Goal: Ask a question: Seek information or help from site administrators or community

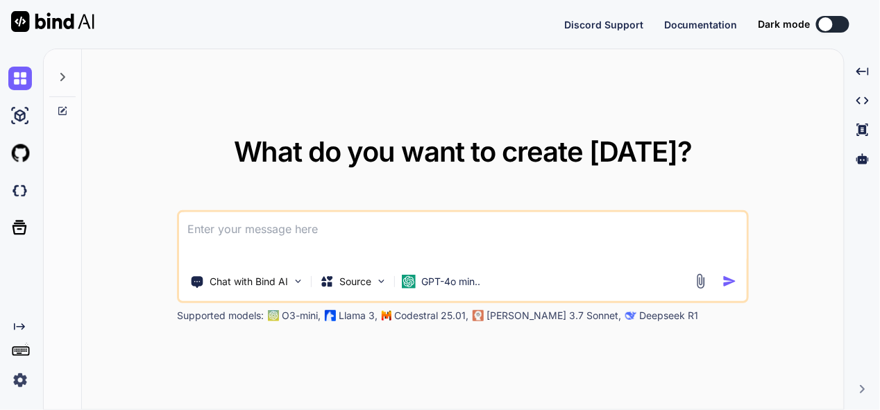
click at [365, 234] on textarea at bounding box center [463, 237] width 568 height 51
click at [446, 280] on p "GPT-4o min.." at bounding box center [450, 282] width 59 height 14
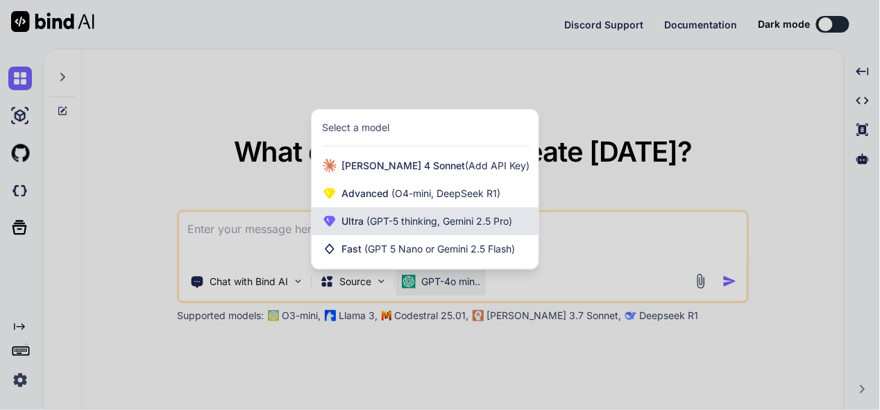
click at [433, 215] on span "Ultra (GPT-5 thinking, Gemini 2.5 Pro)" at bounding box center [427, 222] width 171 height 14
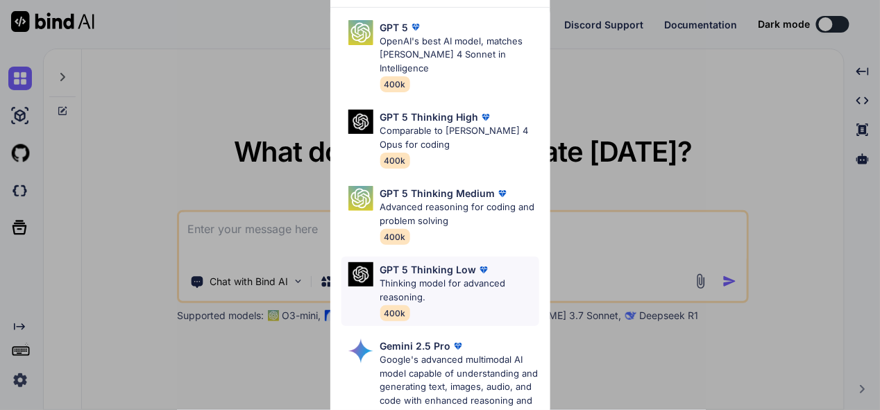
scroll to position [139, 0]
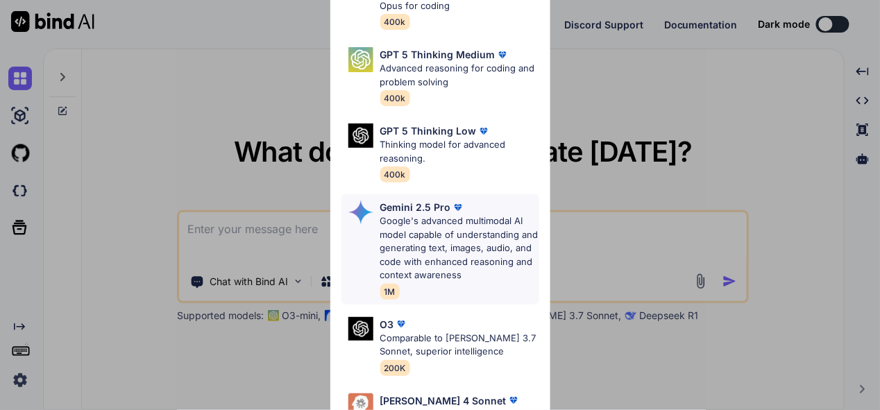
click at [424, 240] on p "Google's advanced multimodal AI model capable of understanding and generating t…" at bounding box center [460, 249] width 159 height 68
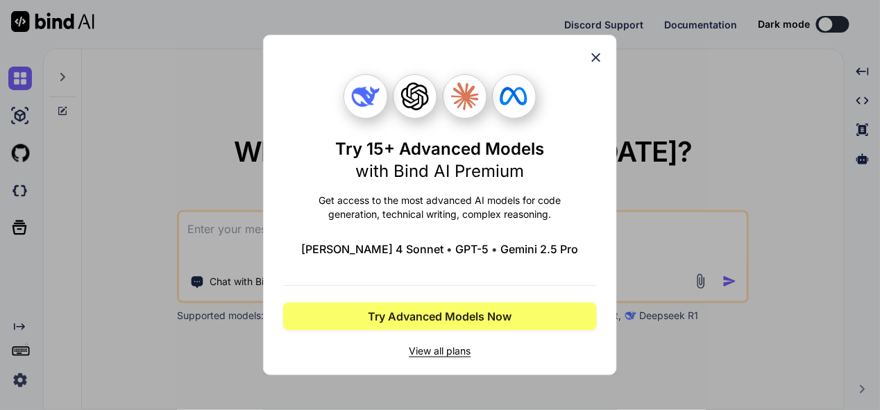
scroll to position [0, 0]
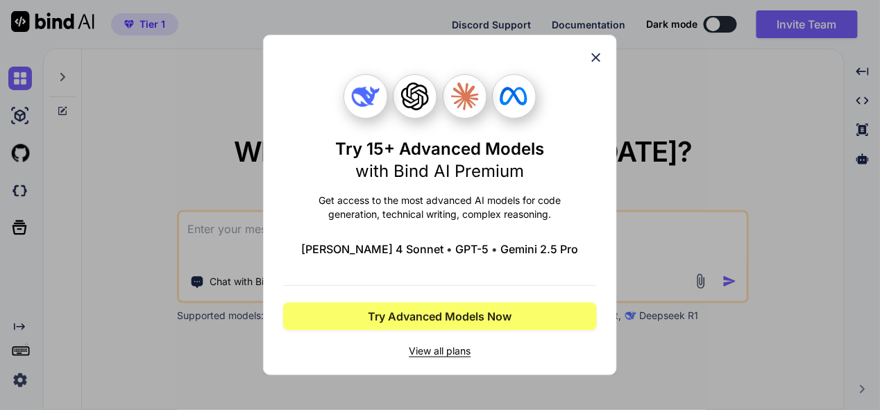
click at [597, 61] on icon at bounding box center [596, 57] width 15 height 15
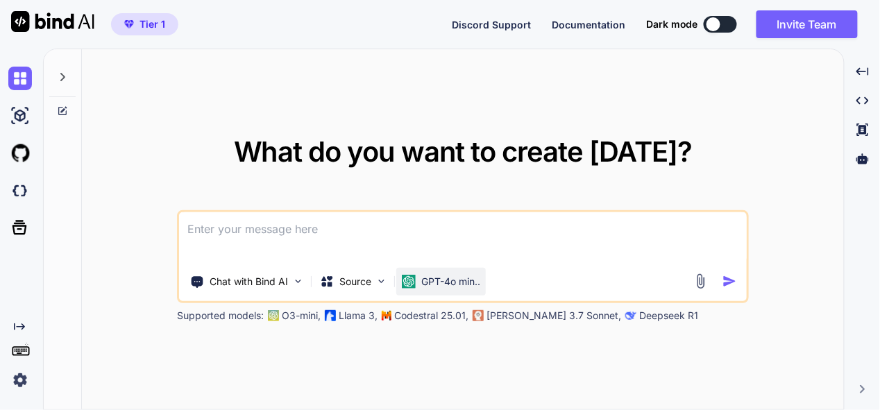
click at [437, 284] on p "GPT-4o min.." at bounding box center [450, 282] width 59 height 14
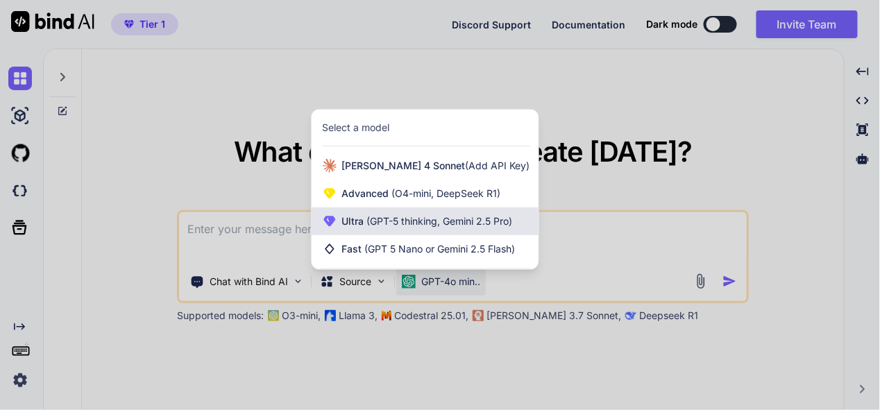
click at [453, 214] on div "Ultra (GPT-5 thinking, Gemini 2.5 Pro)" at bounding box center [425, 222] width 227 height 28
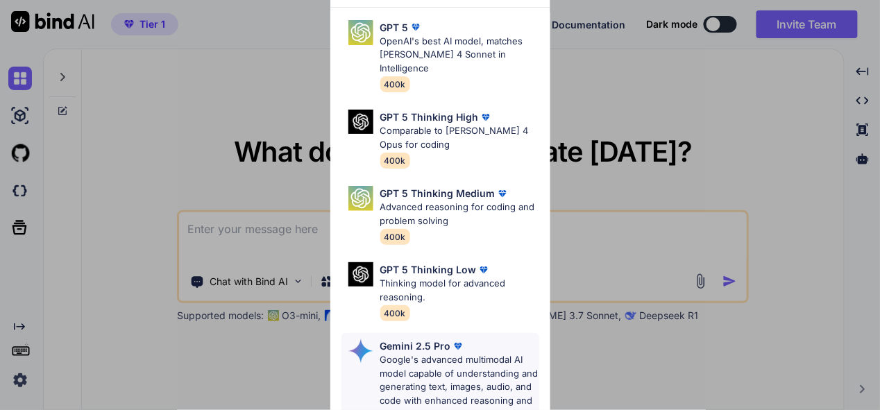
click at [436, 353] on p "Google's advanced multimodal AI model capable of understanding and generating t…" at bounding box center [460, 387] width 159 height 68
type textarea "x"
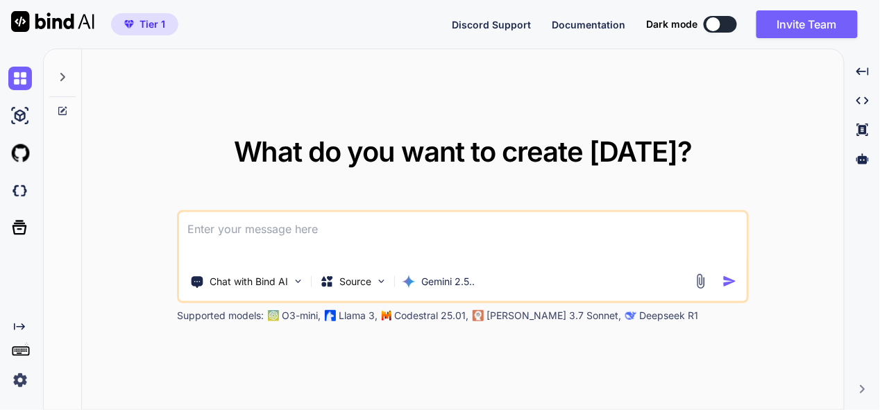
click at [260, 232] on textarea at bounding box center [463, 237] width 568 height 51
type textarea "t"
type textarea "x"
type textarea "th"
type textarea "x"
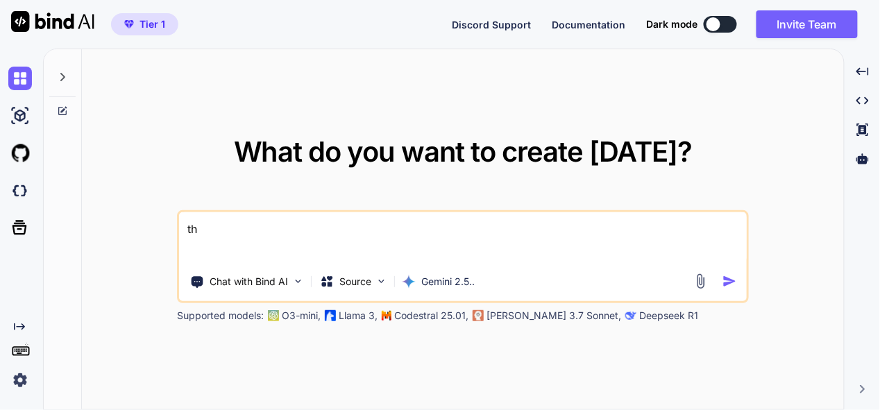
type textarea "thi"
type textarea "x"
type textarea "this"
type textarea "x"
type textarea "this"
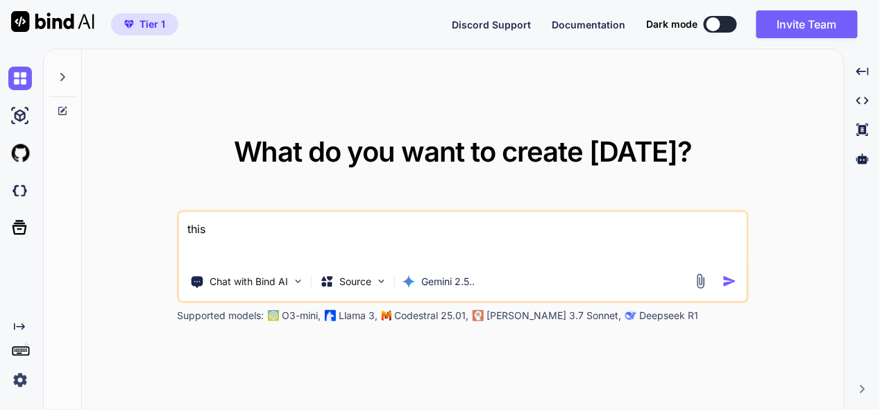
type textarea "x"
type textarea "this i"
type textarea "x"
type textarea "this is"
type textarea "x"
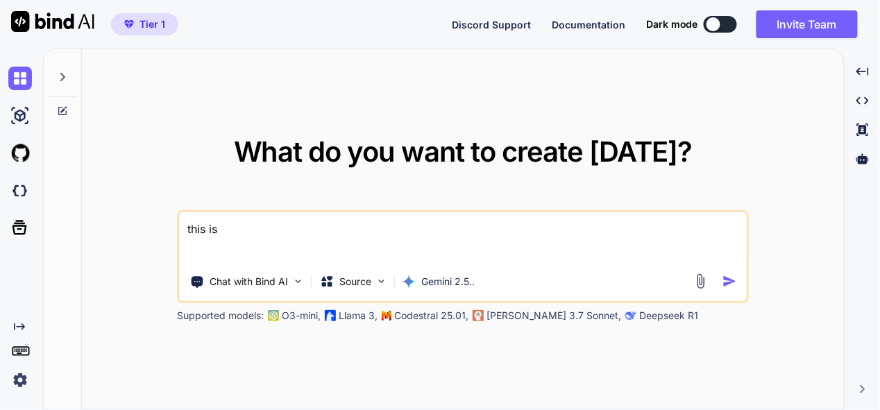
type textarea "this is"
type textarea "x"
type textarea "this is m"
type textarea "x"
type textarea "this is my"
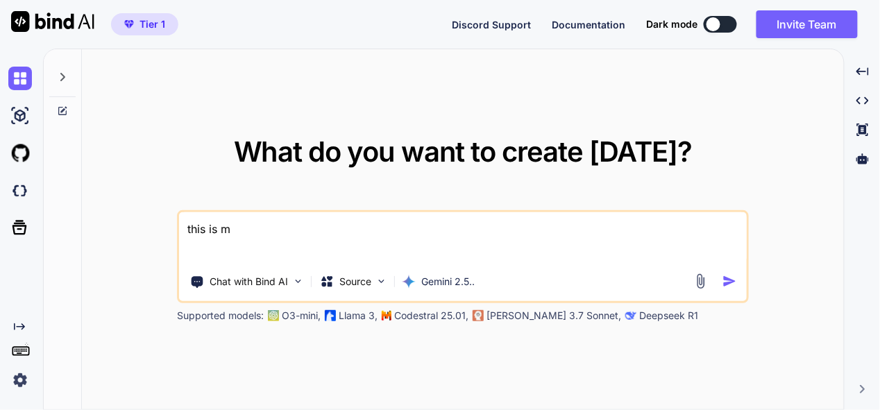
type textarea "x"
type textarea "this is my"
type textarea "x"
type textarea "this is my t"
type textarea "x"
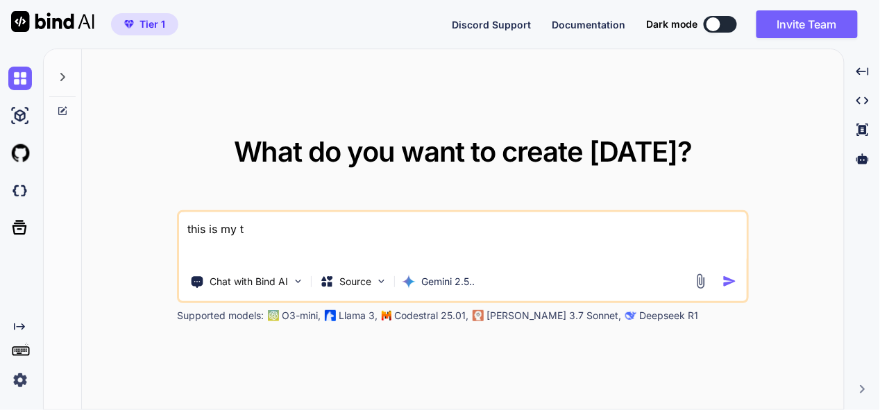
type textarea "this is my to"
type textarea "x"
type textarea "this is my too"
type textarea "x"
type textarea "this is my tool"
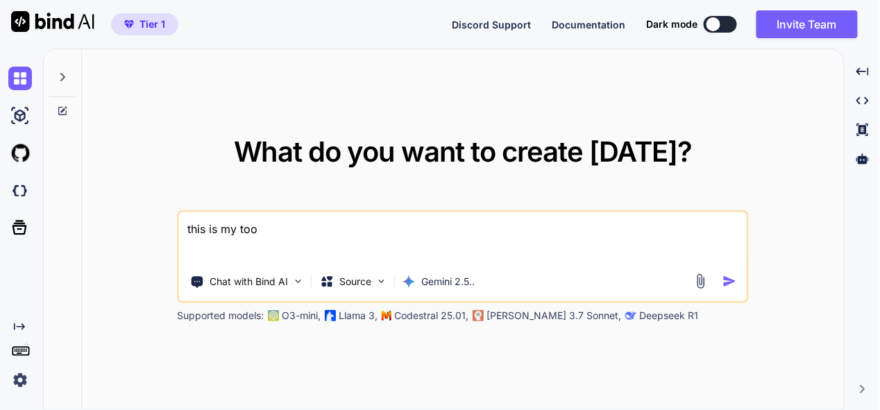
type textarea "x"
type textarea "this is my tool"
type textarea "x"
type textarea "this is my tool -"
type textarea "x"
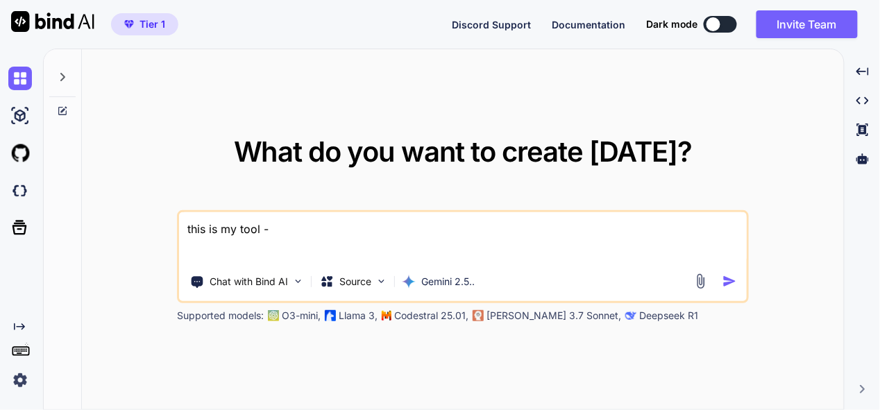
type textarea "this is my tool -"
type textarea "x"
type textarea "this is my tool - ""
type textarea "x"
type textarea "this is my tool - """
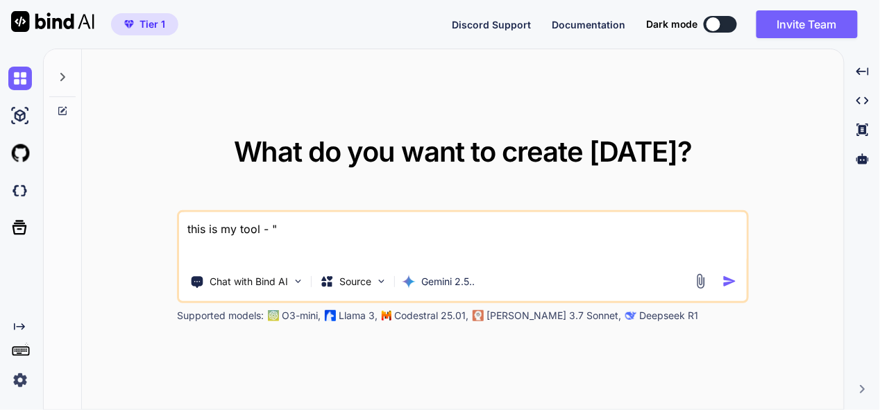
type textarea "x"
type textarea "this is my tool - """
type textarea "x"
type textarea "this is my tool - """
type textarea "x"
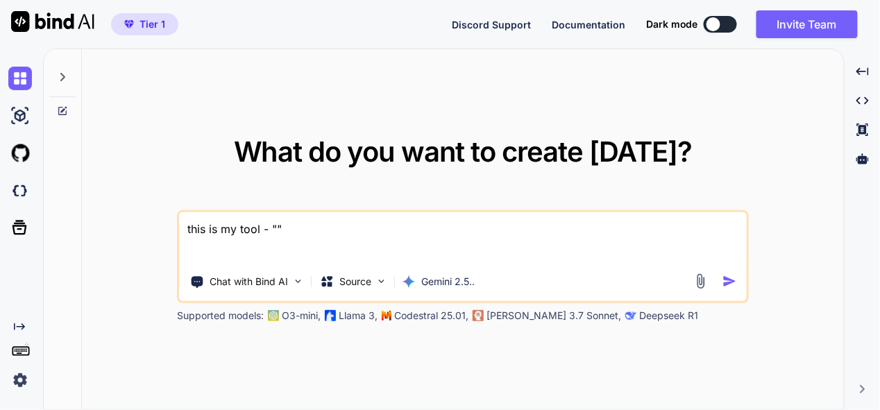
type textarea "this is my tool - "" i"
type textarea "x"
type textarea "this is my tool - "" i"
type textarea "x"
type textarea "this is my tool - "" i w"
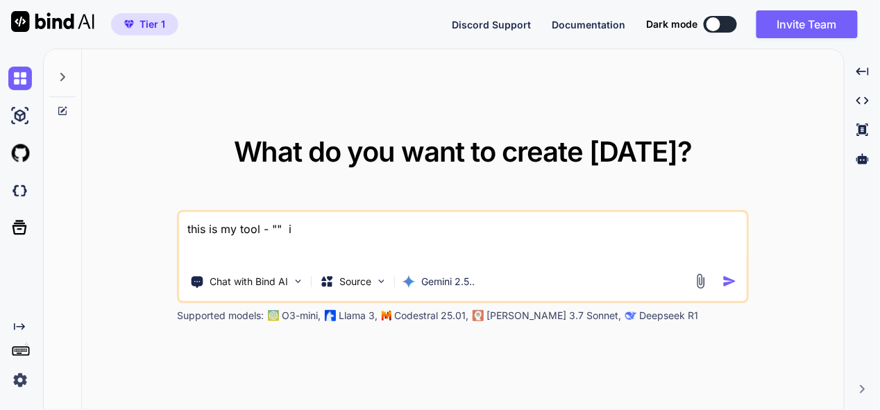
type textarea "x"
type textarea "this is my tool - "" i wa"
type textarea "x"
type textarea "this is my tool - "" i wan"
type textarea "x"
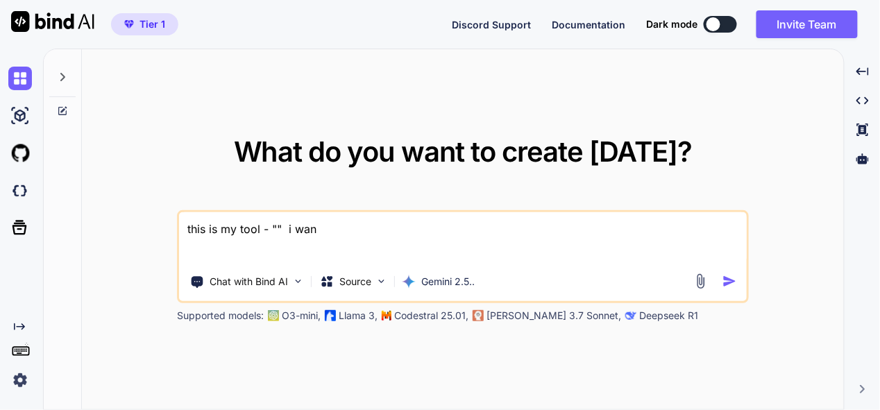
type textarea "this is my tool - "" i want"
type textarea "x"
type textarea "this is my tool - "" i want"
type textarea "x"
type textarea "this is my tool - "" i want t"
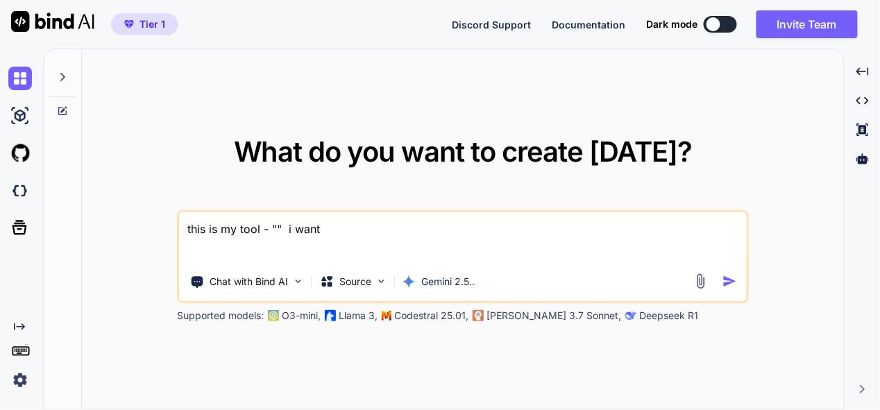
type textarea "x"
type textarea "this is my tool - "" i want to"
type textarea "x"
type textarea "this is my tool - "" i want to"
type textarea "x"
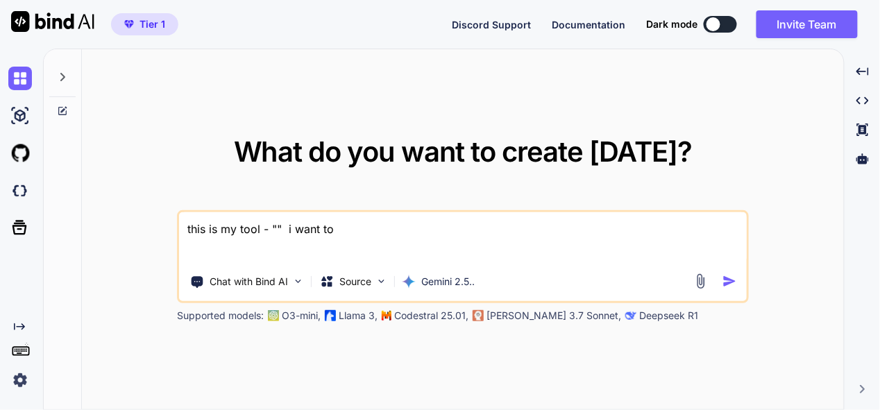
type textarea "this is my tool - "" i want to i"
type textarea "x"
type textarea "this is my tool - "" i want to in"
type textarea "x"
type textarea "this is my tool - "" i want to i"
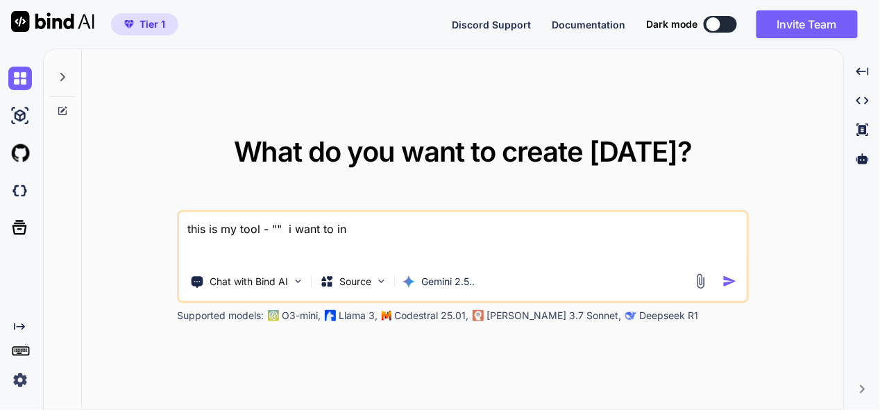
type textarea "x"
type textarea "this is my tool - "" i want to"
type textarea "x"
type textarea "this is my tool - "" i want to d"
type textarea "x"
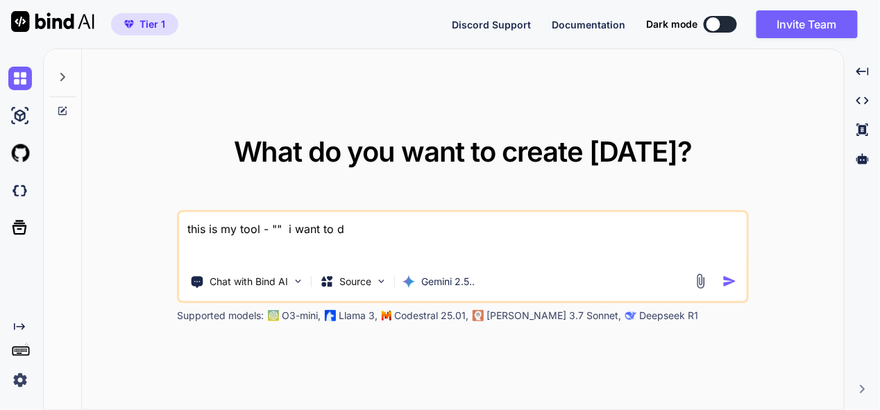
type textarea "this is my tool - "" i want to de"
type textarea "x"
type textarea "this is my tool - "" i want to dev"
type textarea "x"
type textarea "this is my tool - "" i want to deve"
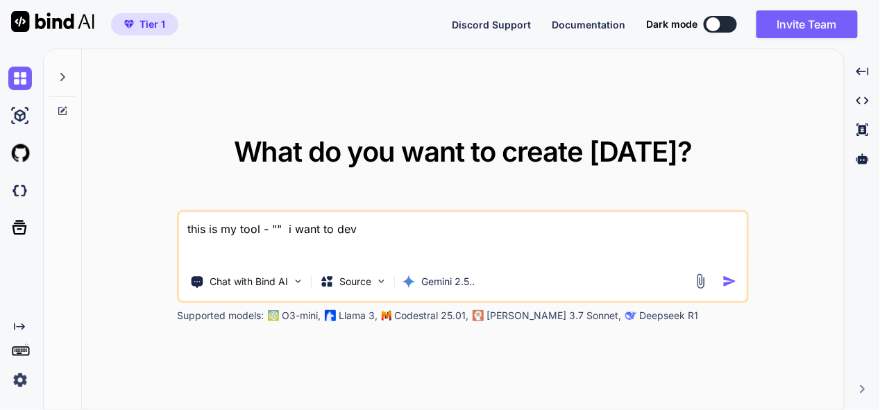
type textarea "x"
type textarea "this is my tool - "" i want to devel"
type textarea "x"
type textarea "this is my tool - "" i want to develo"
type textarea "x"
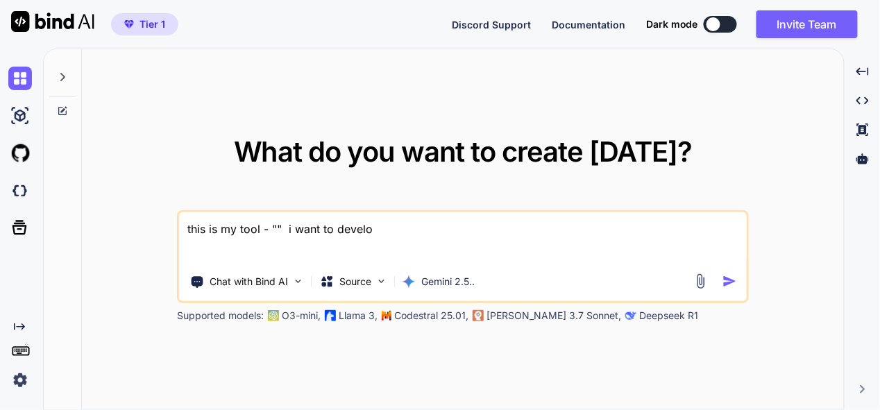
type textarea "this is my tool - "" i want to develop"
type textarea "x"
type textarea "this is my tool - "" i want to develop"
type textarea "x"
type textarea "this is my tool - "" i want to develop ."
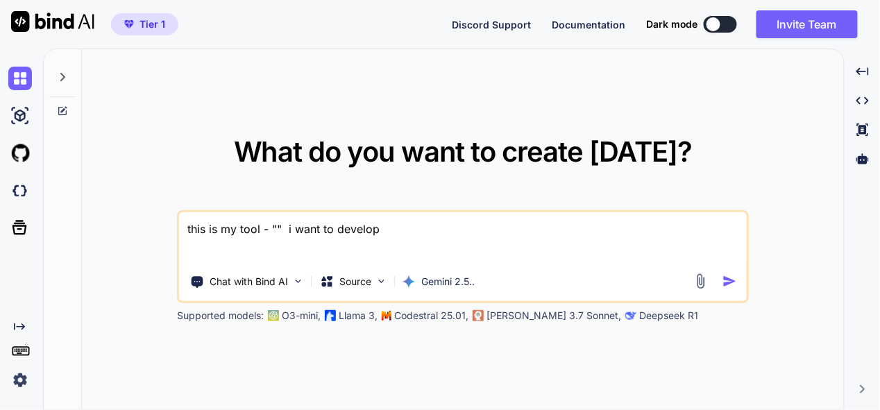
type textarea "x"
type textarea "this is my tool - "" i want to develop .a"
type textarea "x"
type textarea "this is my tool - "" i want to develop .ap"
type textarea "x"
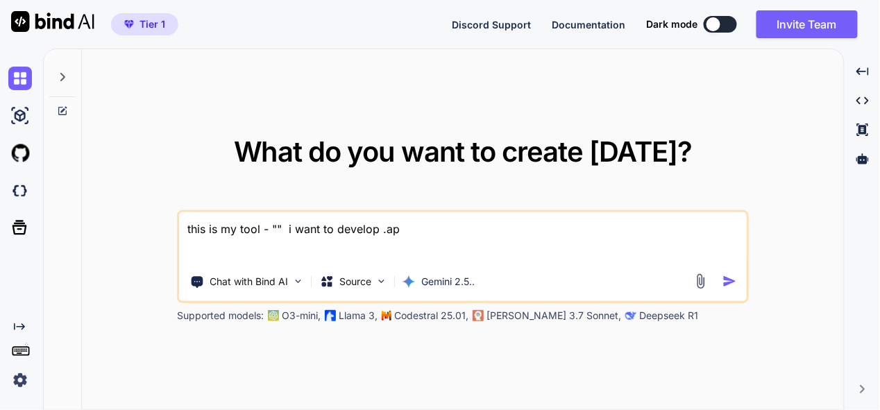
type textarea "this is my tool - "" i want to develop .apk"
type textarea "x"
type textarea "this is my tool - "" i want to develop .apk"
type textarea "x"
type textarea "this is my tool - "" i want to develop .apk a"
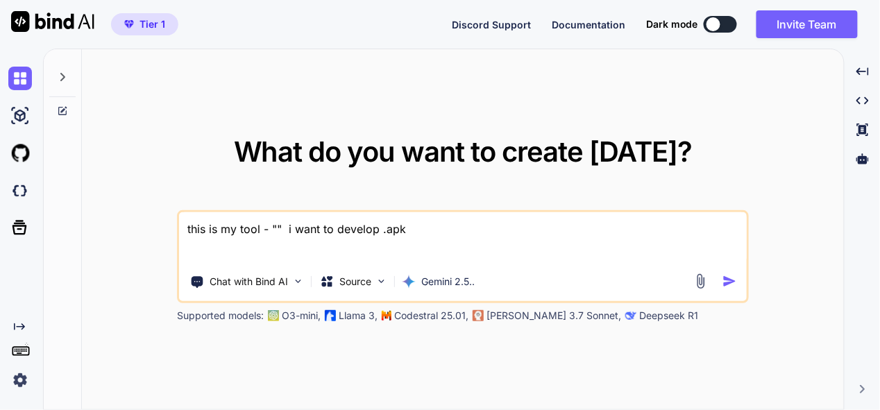
type textarea "x"
type textarea "this is my tool - "" i want to develop .apk an"
type textarea "x"
type textarea "this is my tool - "" i want to develop .apk and"
type textarea "x"
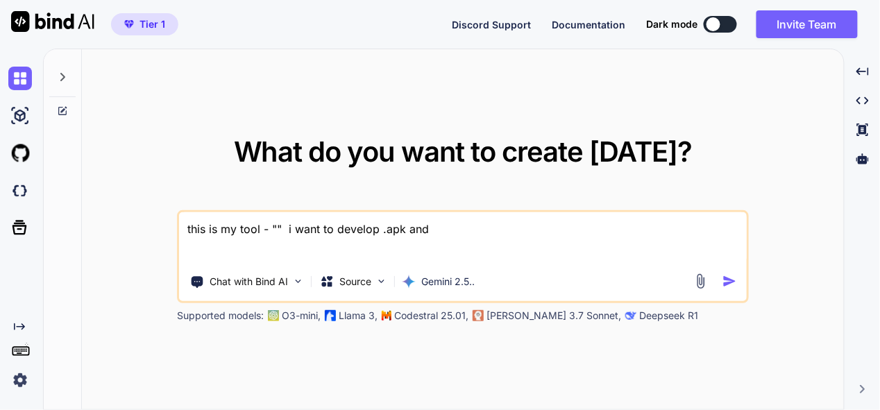
type textarea "this is my tool - "" i want to develop .apk and"
type textarea "x"
type textarea "this is my tool - "" i want to develop .apk and ."
type textarea "x"
type textarea "this is my tool - "" i want to develop .apk and .e"
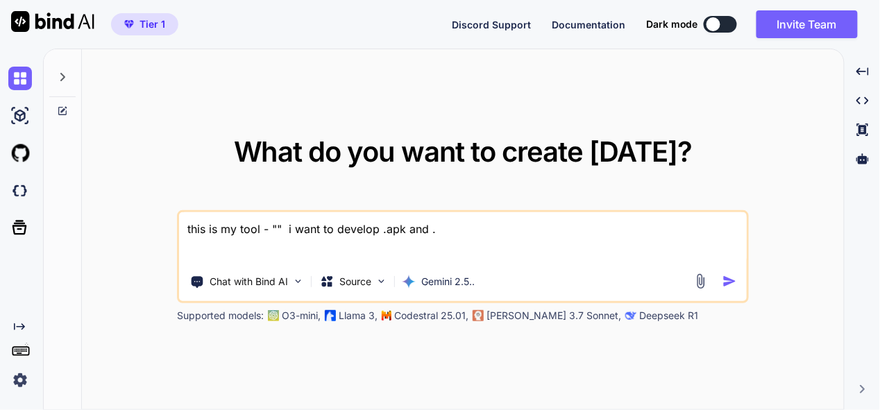
type textarea "x"
type textarea "this is my tool - "" i want to develop .apk and .ex"
type textarea "x"
type textarea "this is my tool - "" i want to develop .apk and .exe"
type textarea "x"
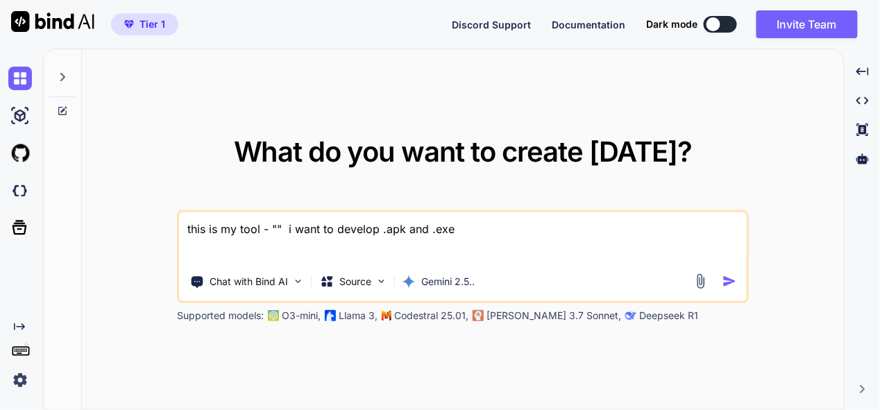
type textarea "this is my tool - "" i want to develop .apk and .exe"
type textarea "x"
type textarea "this is my tool - "" i want to develop .apk and .exe f"
type textarea "x"
type textarea "this is my tool - "" i want to develop .apk and .exe fi"
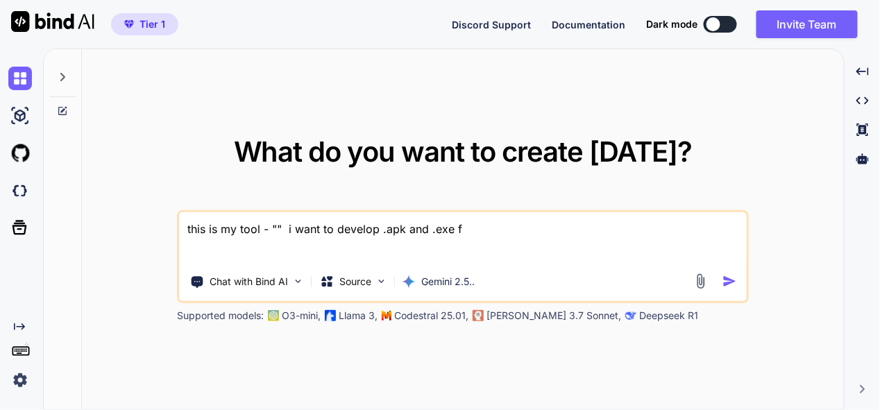
type textarea "x"
type textarea "this is my tool - "" i want to develop .apk and .exe fie"
type textarea "x"
type textarea "this is my tool - "" i want to develop .apk and .exe fiel"
type textarea "x"
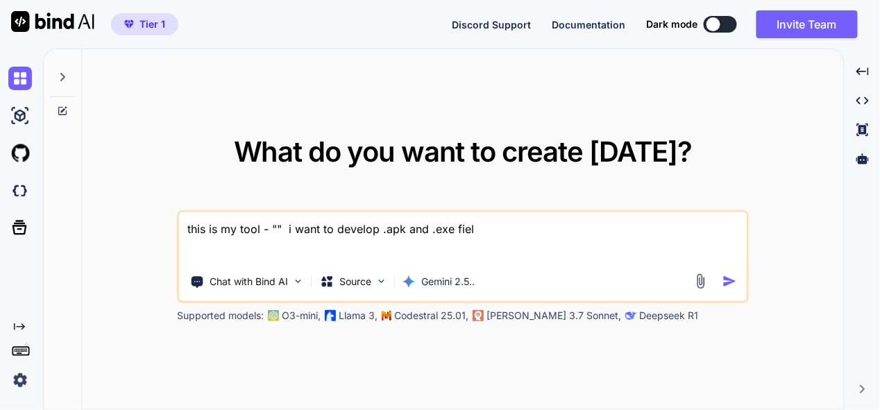
type textarea "this is my tool - "" i want to develop .apk and .exe fiels"
type textarea "x"
type textarea "this is my tool - "" i want to develop .apk and .exe fiel"
type textarea "x"
type textarea "this is my tool - "" i want to develop .apk and .exe fie"
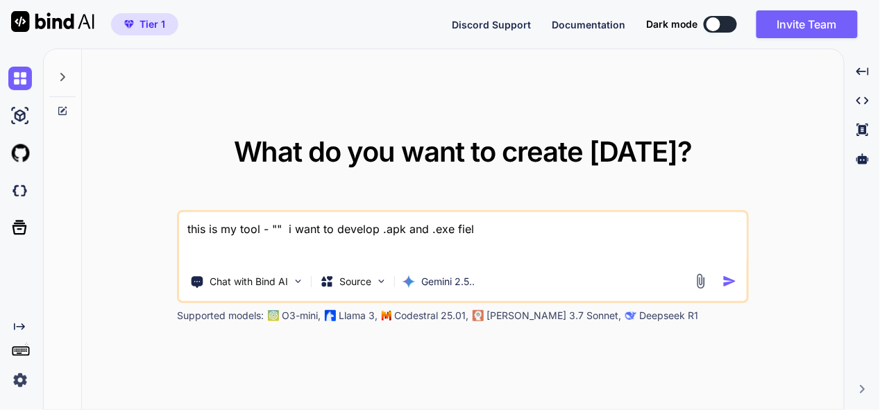
type textarea "x"
type textarea "this is my tool - "" i want to develop .apk and .exe fi"
type textarea "x"
type textarea "this is my tool - "" i want to develop .apk and .exe f"
type textarea "x"
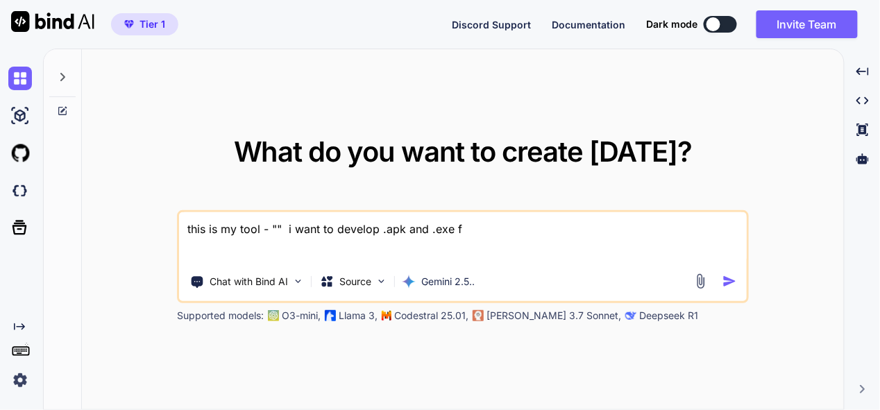
type textarea "this is my tool - "" i want to develop .apk and .exe fi"
type textarea "x"
type textarea "this is my tool - "" i want to develop .apk and .exe fil"
type textarea "x"
type textarea "this is my tool - "" i want to develop .apk and .exe file"
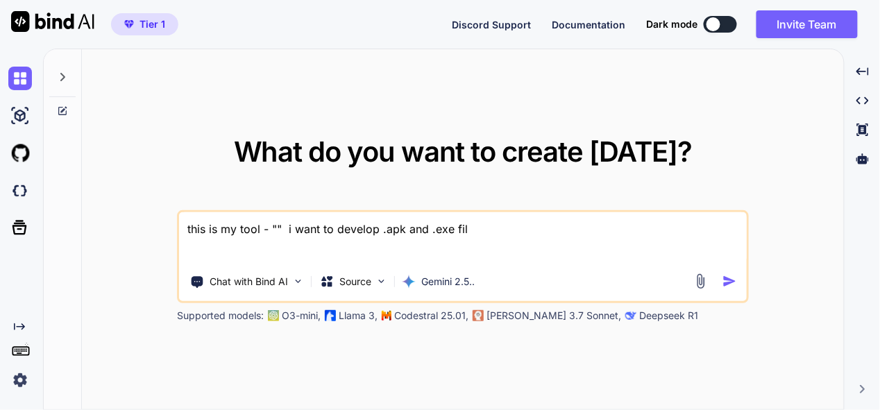
type textarea "x"
type textarea "this is my tool - "" i want to develop .apk and .exe files"
type textarea "x"
type textarea "this is my tool - "" i want to develop .apk and .exe files"
type textarea "x"
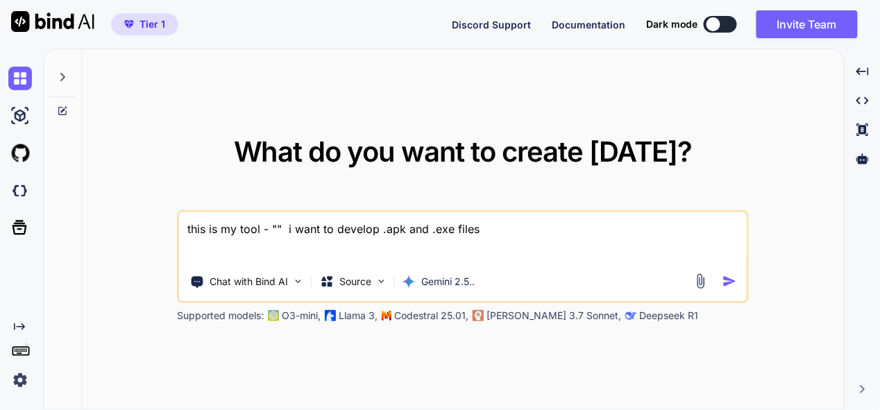
type textarea "this is my tool - "" i want to develop .apk and .exe files t"
type textarea "x"
type textarea "this is my tool - "" i want to develop .apk and .exe files th"
type textarea "x"
type textarea "this is my tool - "" i want to develop .apk and .exe files thr"
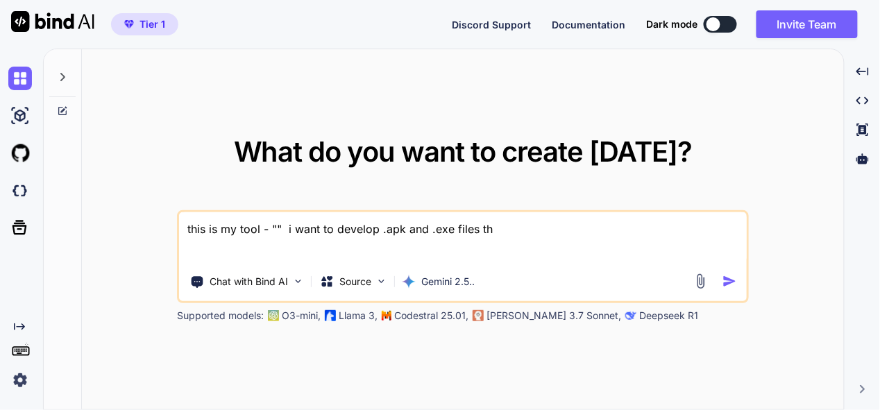
type textarea "x"
type textarea "this is my tool - "" i want to develop .apk and .exe files thro"
type textarea "x"
type textarea "this is my tool - "" i want to develop .apk and .exe files throu"
type textarea "x"
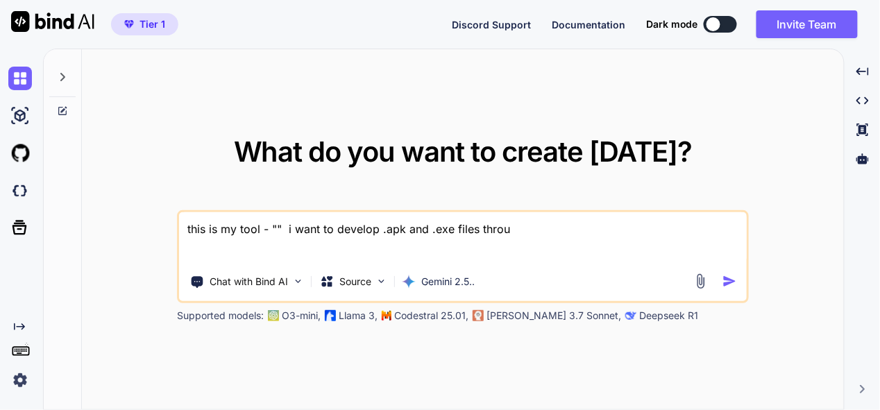
type textarea "this is my tool - "" i want to develop .apk and .exe files throug"
type textarea "x"
type textarea "this is my tool - "" i want to develop .apk and .exe files through"
type textarea "x"
type textarea "this is my tool - "" i want to develop .apk and .exe files throught"
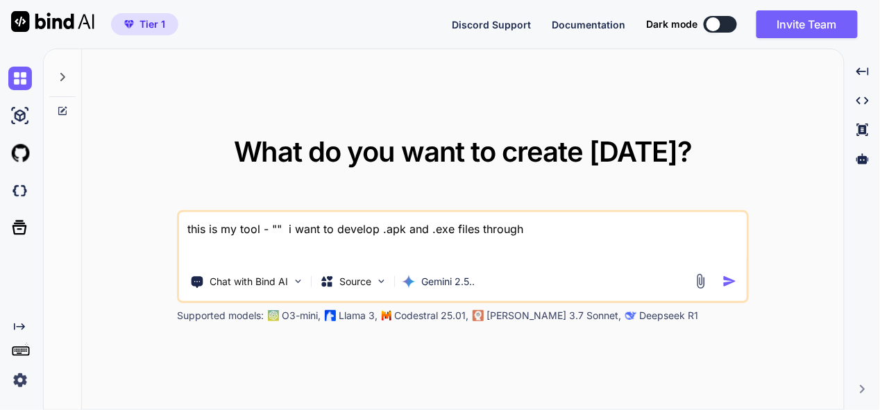
type textarea "x"
type textarea "this is my tool - "" i want to develop .apk and .exe files throught"
type textarea "x"
type textarea "this is my tool - "" i want to develop .apk and .exe files throught t"
type textarea "x"
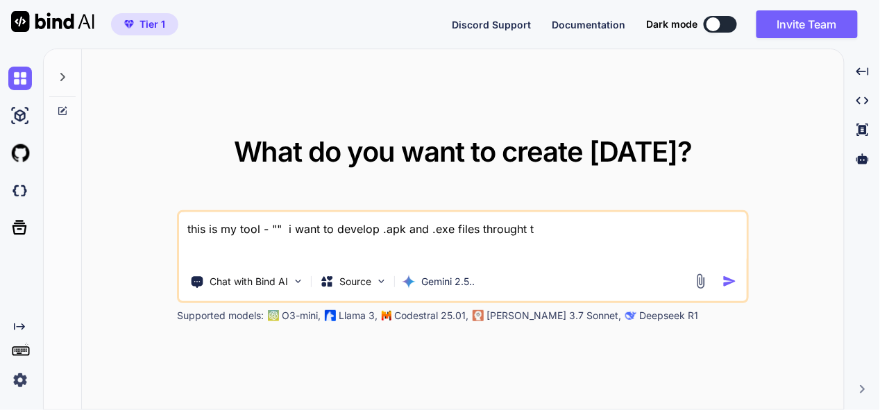
type textarea "this is my tool - "" i want to develop .apk and .exe files throught th"
type textarea "x"
type textarea "this is my tool - "" i want to develop .apk and .exe files throught thi"
type textarea "x"
type textarea "this is my tool - "" i want to develop .apk and .exe files throught this"
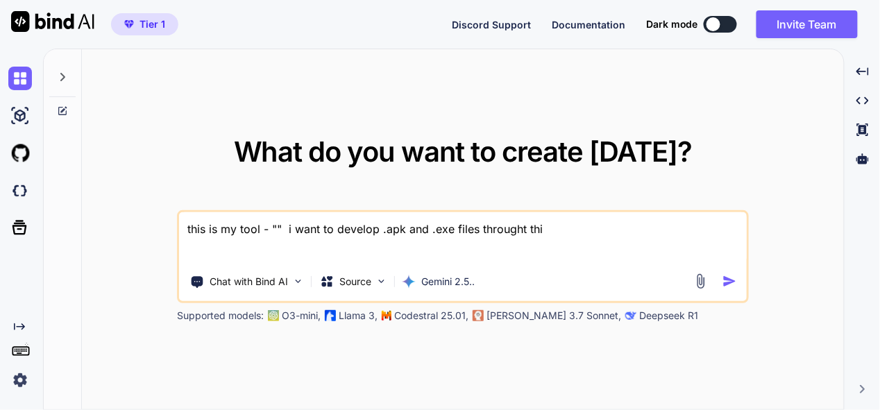
type textarea "x"
type textarea "this is my tool - "" i want to develop .apk and .exe files throught this"
type textarea "x"
type textarea "this is my tool - "" i want to develop .apk and .exe files throught this w"
type textarea "x"
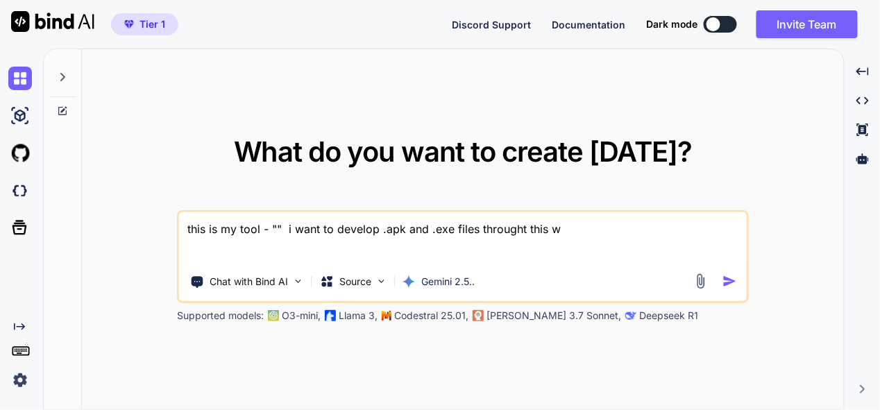
type textarea "this is my tool - "" i want to develop .apk and .exe files throught this we"
type textarea "x"
type textarea "this is my tool - "" i want to develop .apk and .exe files throught this web"
type textarea "x"
type textarea "this is my tool - "" i want to develop .apk and .exe files throught this webs"
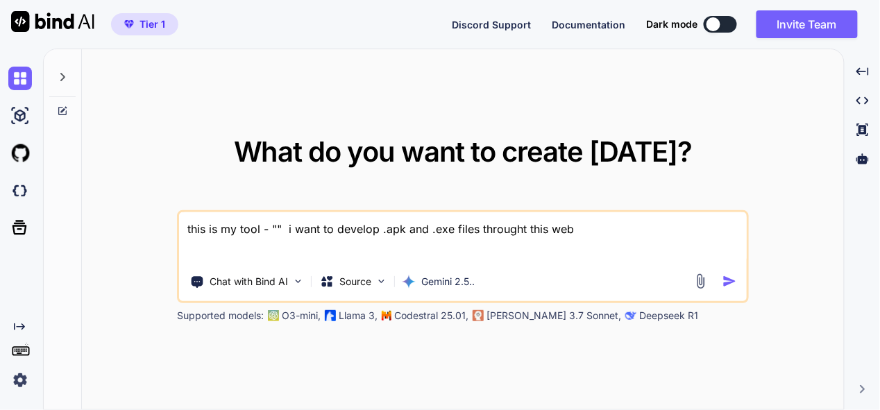
type textarea "x"
type textarea "this is my tool - "" i want to develop .apk and .exe files throught this websi"
type textarea "x"
type textarea "this is my tool - "" i want to develop .apk and .exe files throught this websit"
type textarea "x"
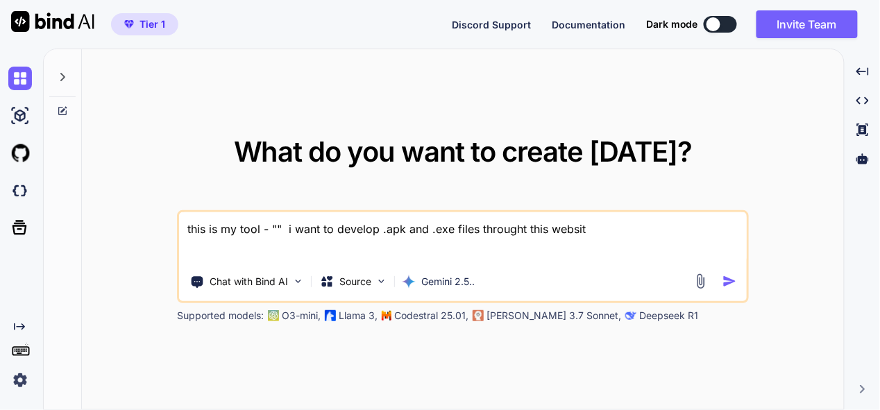
type textarea "this is my tool - "" i want to develop .apk and .exe files throught this website"
type textarea "x"
type textarea "this is my tool - "" i want to develop .apk and .exe files throught this website"
type textarea "x"
paste textarea "[URL][DOMAIN_NAME]"
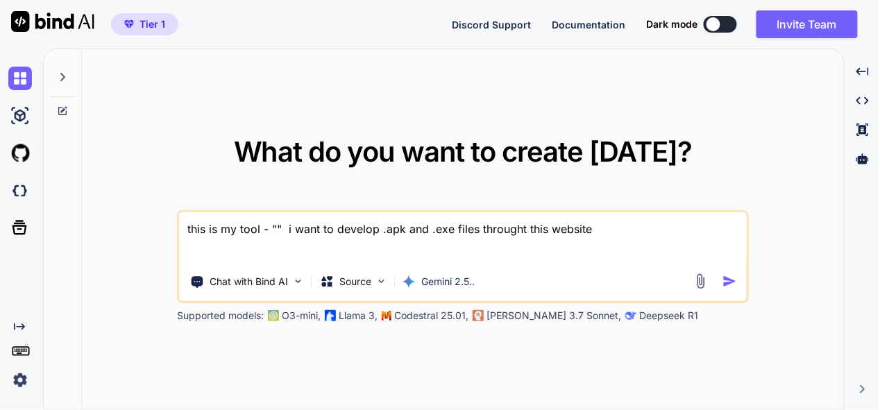
type textarea "this is my tool - "" i want to develop .apk and .exe files throught this websit…"
type textarea "x"
type textarea "this is my tool - "" i want to develop .apk and .exe files throught this websit…"
type textarea "x"
type textarea "this is my tool - "" i want to develop .apk and .exe files throught this websit…"
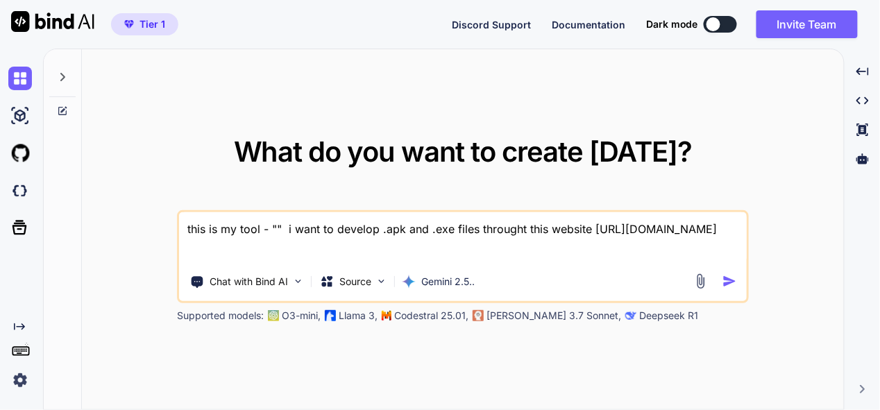
type textarea "x"
type textarea "this is my tool - "" i want to develop .apk and .exe files throught this websit…"
type textarea "x"
type textarea "this is my tool - "" i want to develop .apk and .exe files throught this websit…"
type textarea "x"
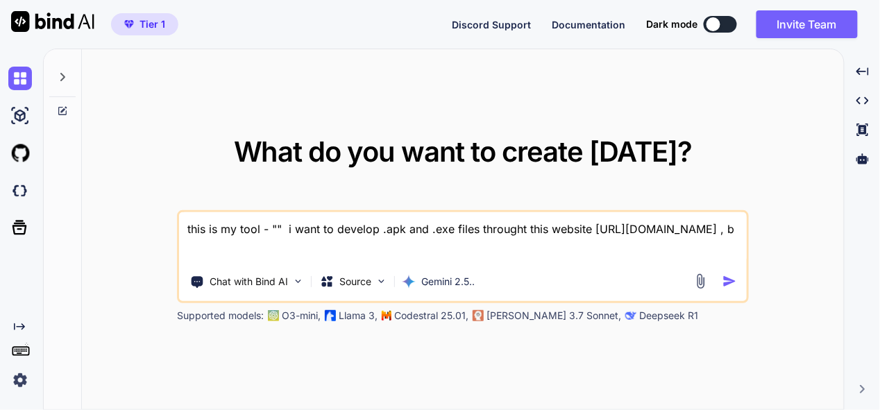
type textarea "this is my tool - "" i want to develop .apk and .exe files throught this websit…"
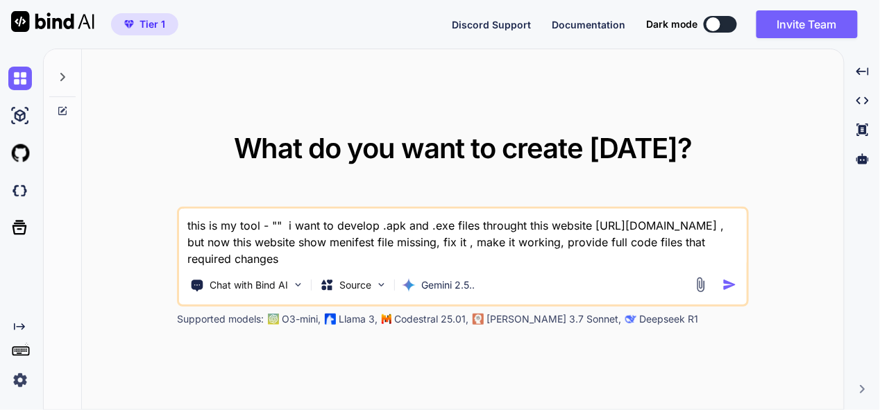
click at [274, 226] on textarea "this is my tool - "" i want to develop .apk and .exe files throught this websit…" at bounding box center [463, 238] width 568 height 58
paste textarea "here is js code - app.js "// PDF.js worker setup pdfjsLib.GlobalWorkerOptions.w…"
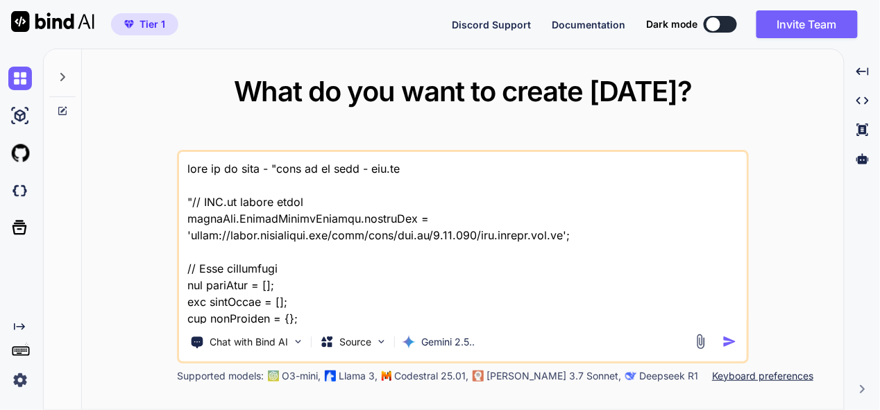
scroll to position [40545, 0]
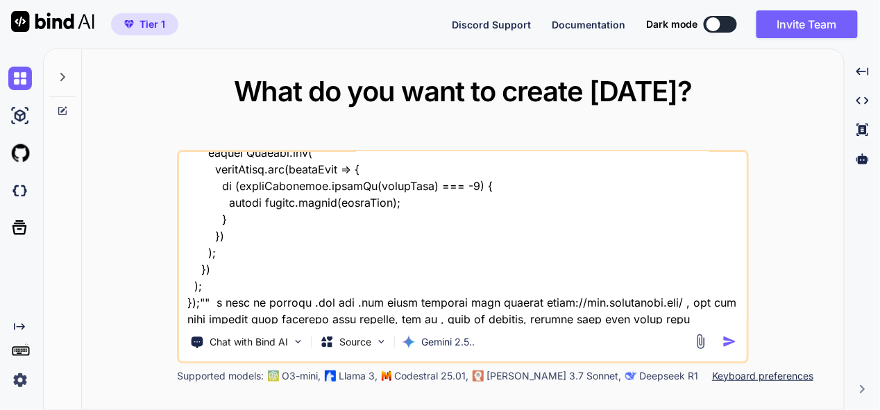
click at [733, 345] on img "button" at bounding box center [730, 342] width 15 height 15
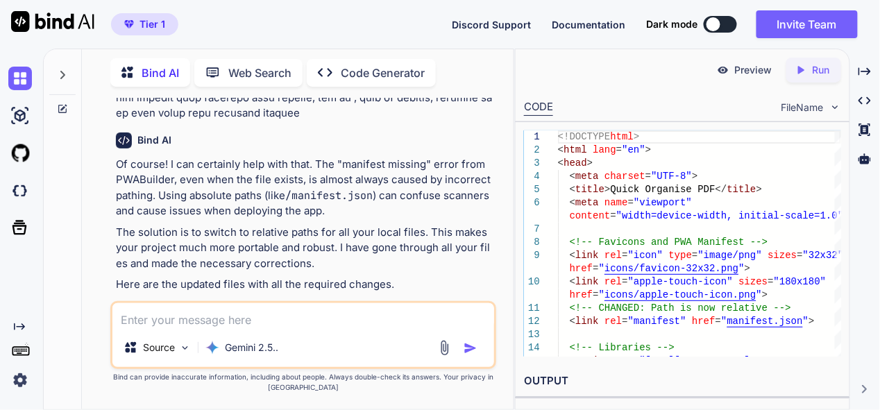
scroll to position [18166, 0]
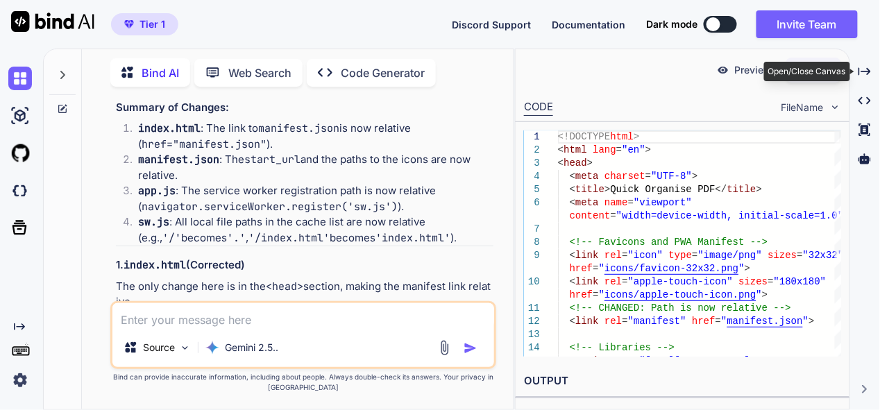
drag, startPoint x: 861, startPoint y: 71, endPoint x: 680, endPoint y: 164, distance: 203.7
click at [861, 71] on icon "Created with Pixso." at bounding box center [865, 71] width 12 height 12
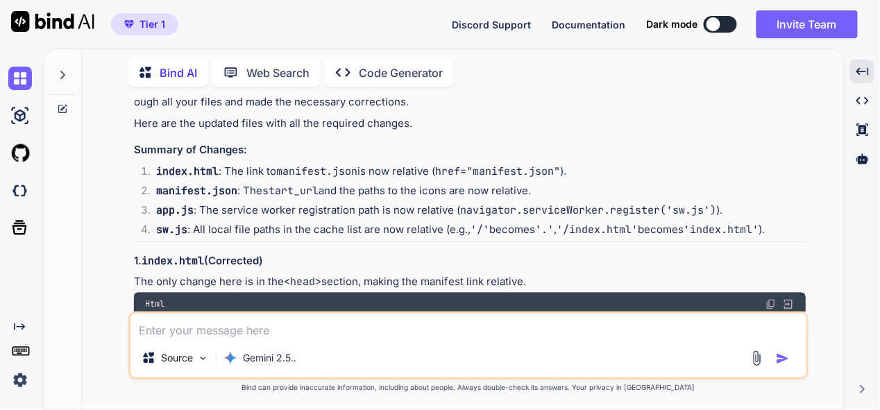
scroll to position [10243, 0]
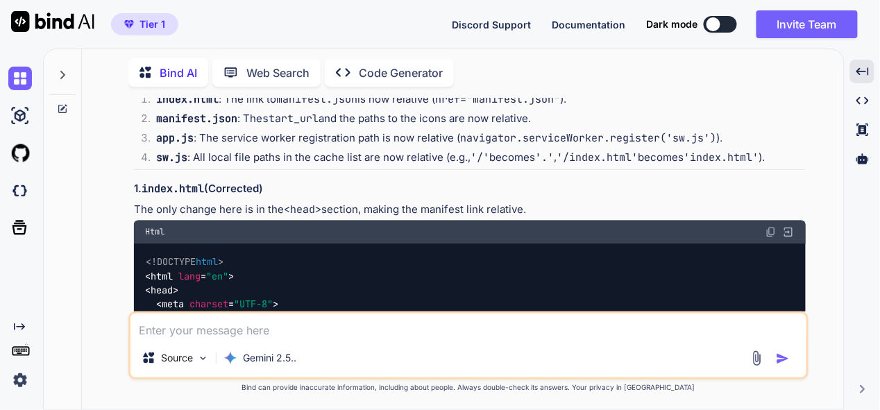
click at [767, 227] on img at bounding box center [771, 232] width 11 height 11
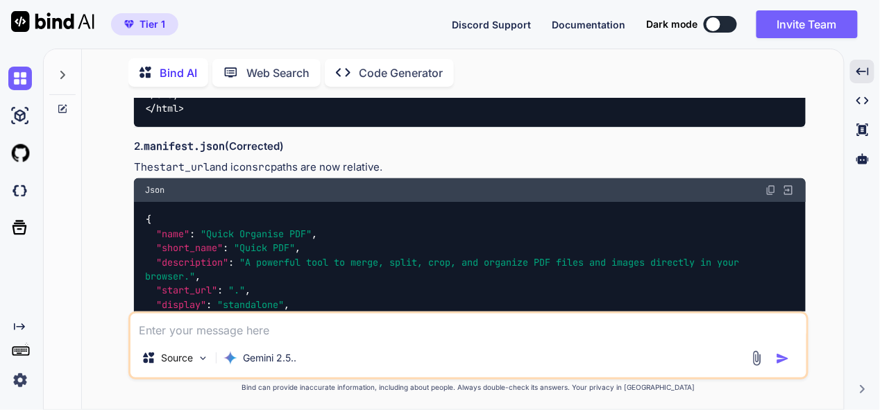
scroll to position [14894, 0]
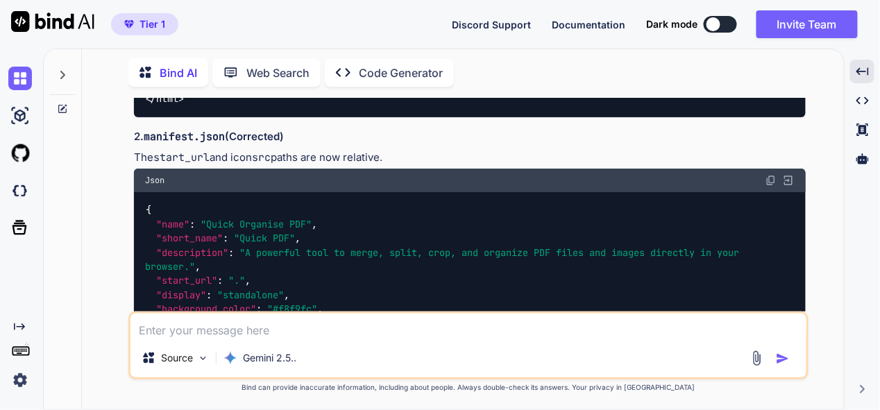
click at [774, 186] on img at bounding box center [771, 180] width 11 height 11
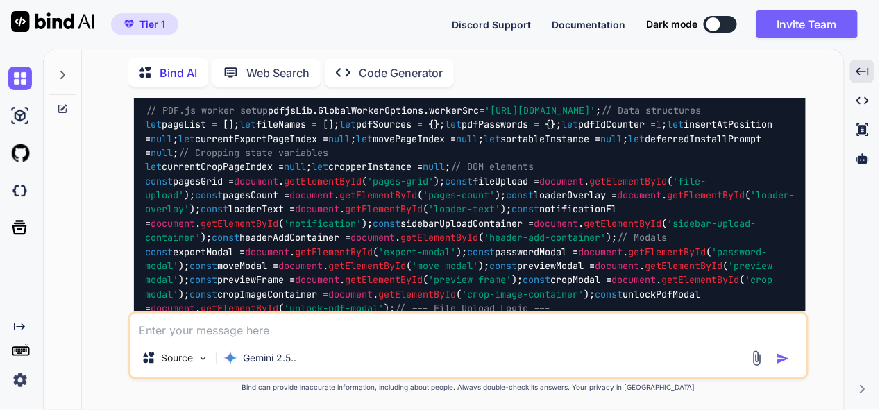
scroll to position [15311, 0]
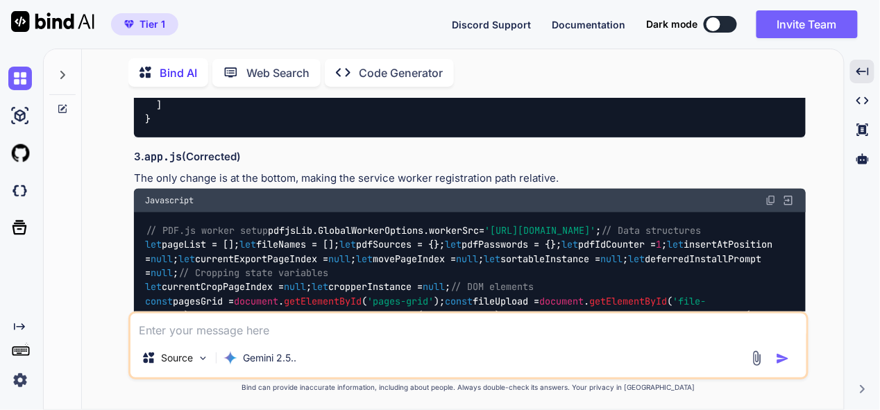
click at [773, 204] on img at bounding box center [771, 200] width 11 height 11
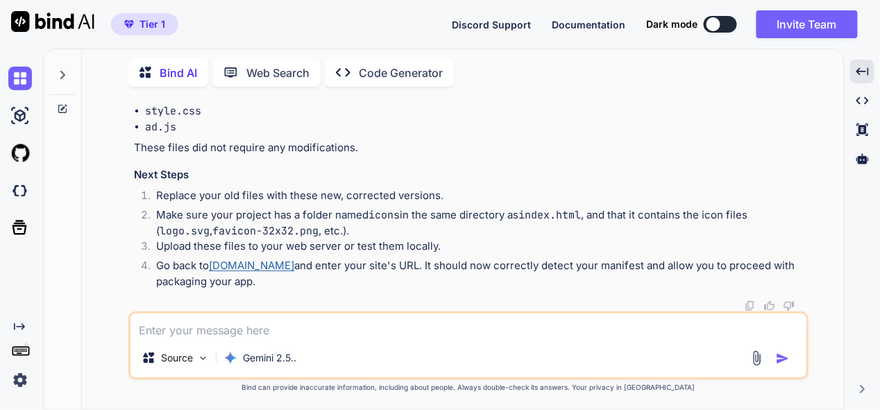
scroll to position [34198, 0]
drag, startPoint x: 17, startPoint y: 65, endPoint x: 23, endPoint y: 72, distance: 9.3
click at [17, 66] on div at bounding box center [22, 78] width 29 height 37
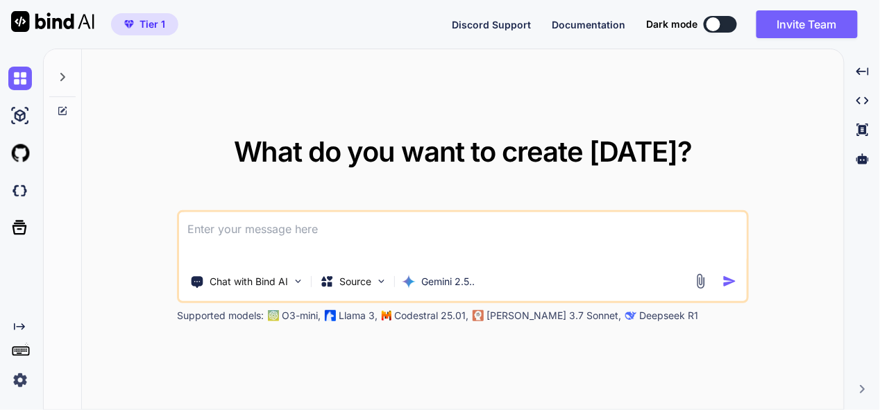
click at [234, 223] on textarea at bounding box center [463, 237] width 568 height 51
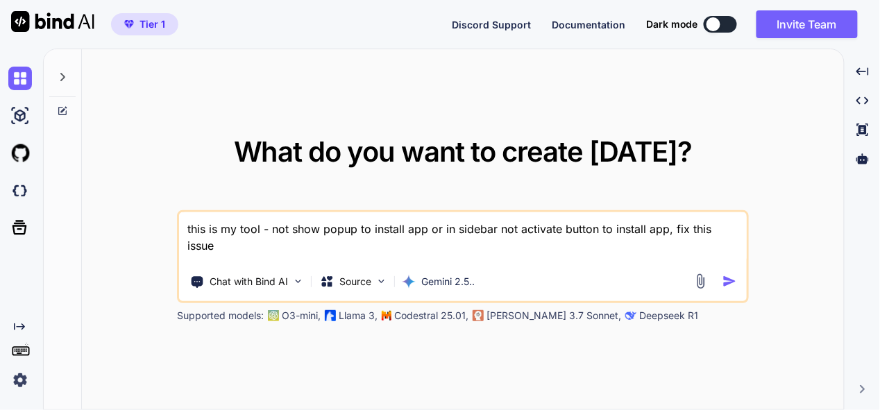
click at [268, 228] on textarea "this is my tool - not show popup to install app or in sidebar not activate butt…" at bounding box center [463, 237] width 568 height 51
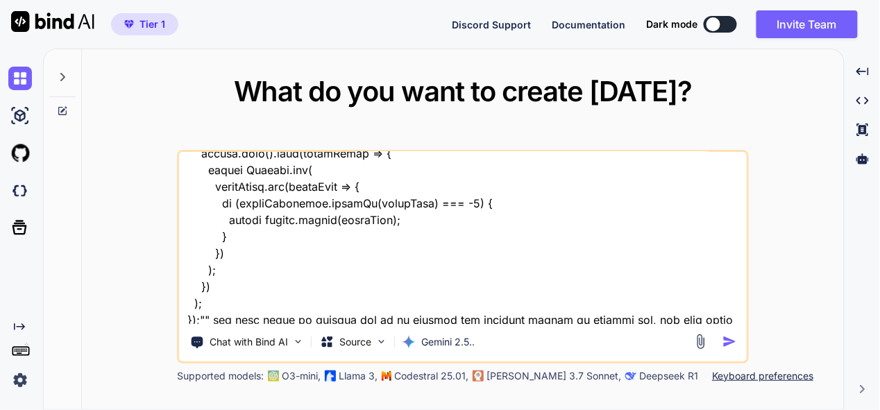
scroll to position [40580, 0]
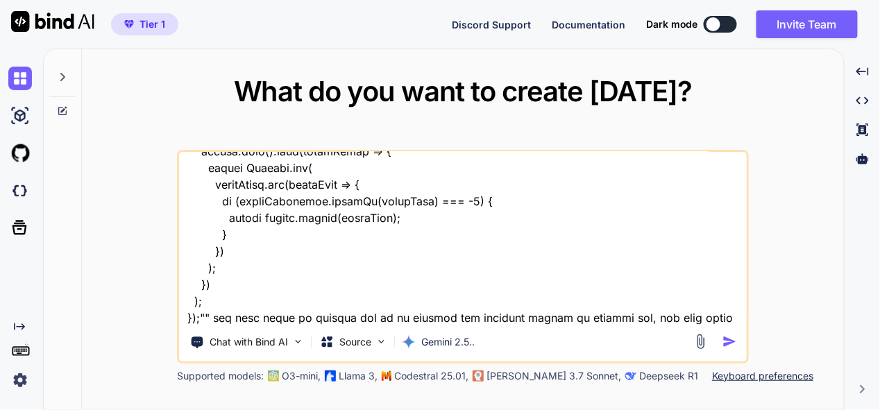
click at [611, 318] on textarea at bounding box center [463, 238] width 568 height 172
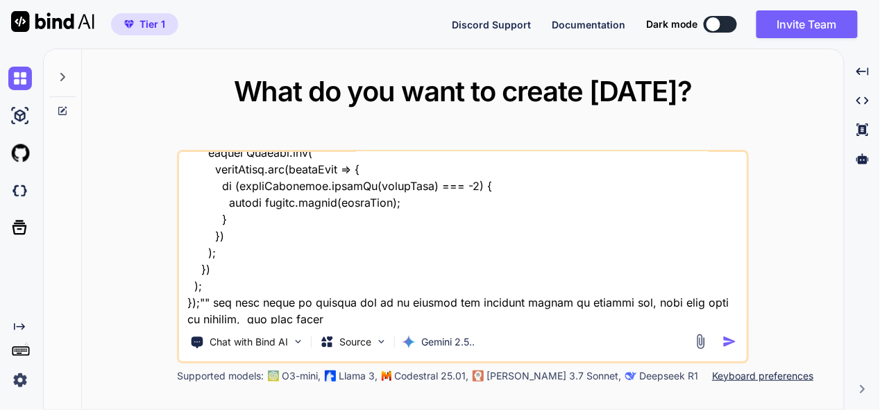
scroll to position [40597, 0]
click at [326, 310] on textarea at bounding box center [463, 238] width 568 height 172
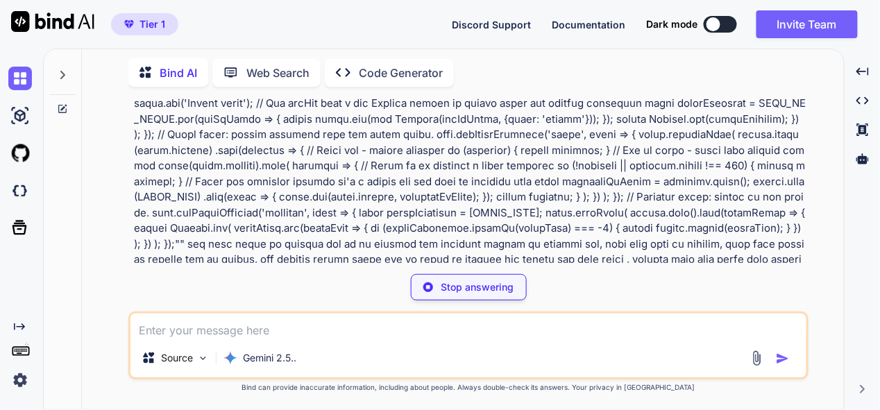
scroll to position [9634, 0]
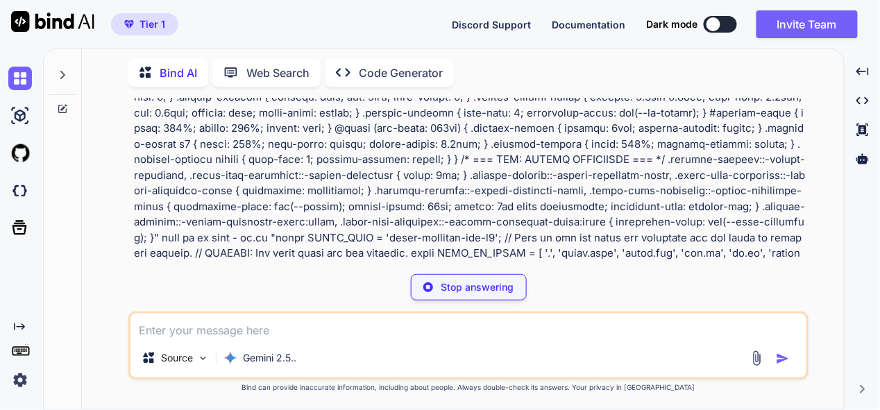
type textarea "x"
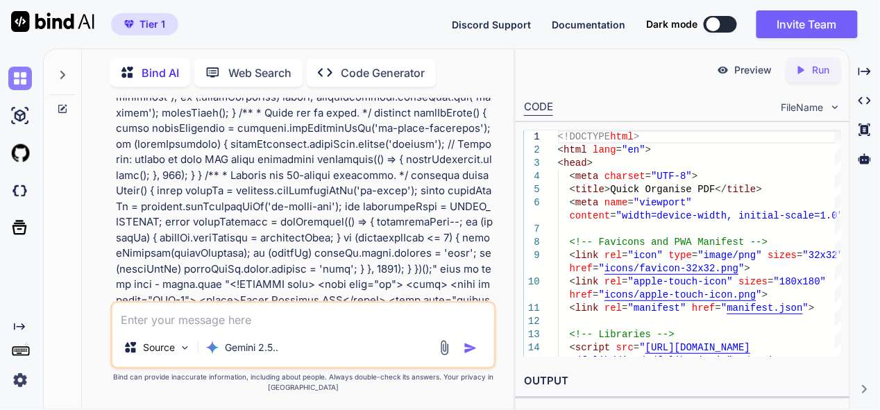
click at [28, 81] on img at bounding box center [20, 79] width 24 height 24
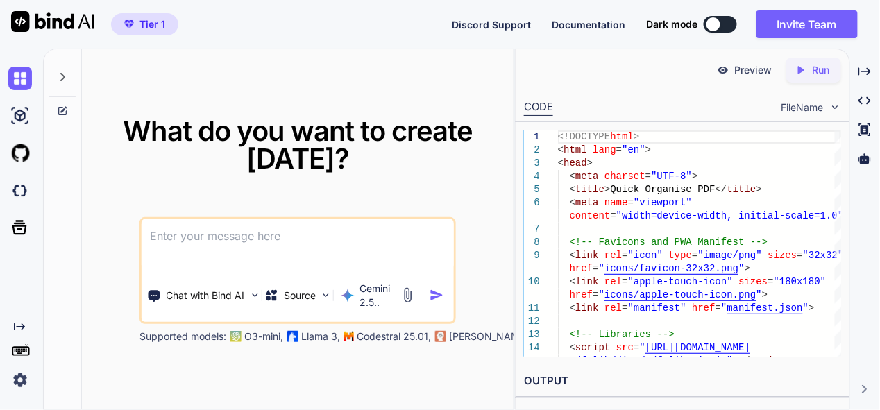
click at [267, 256] on textarea at bounding box center [298, 244] width 312 height 51
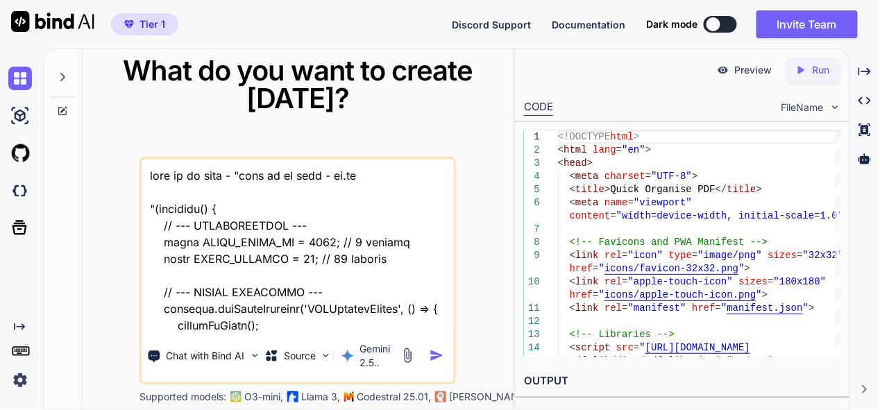
scroll to position [51805, 0]
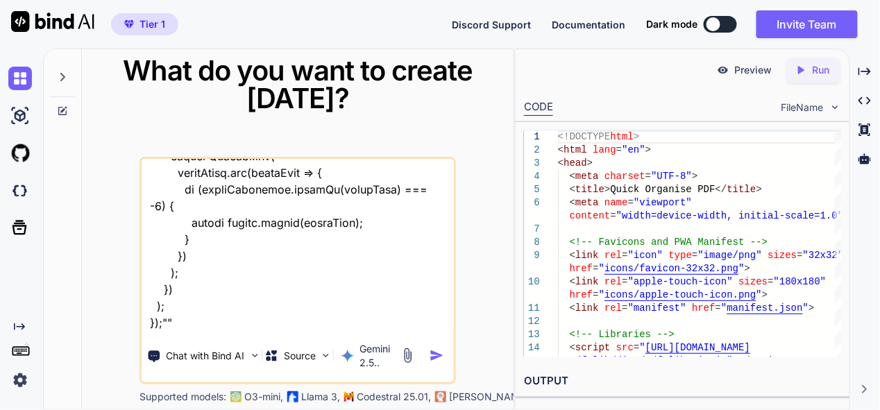
click at [226, 330] on textarea at bounding box center [298, 245] width 312 height 172
paste textarea "here is text code - .htaccess "# .htaccess # ENABLE COMPRESSION <IfModule mod_d…"
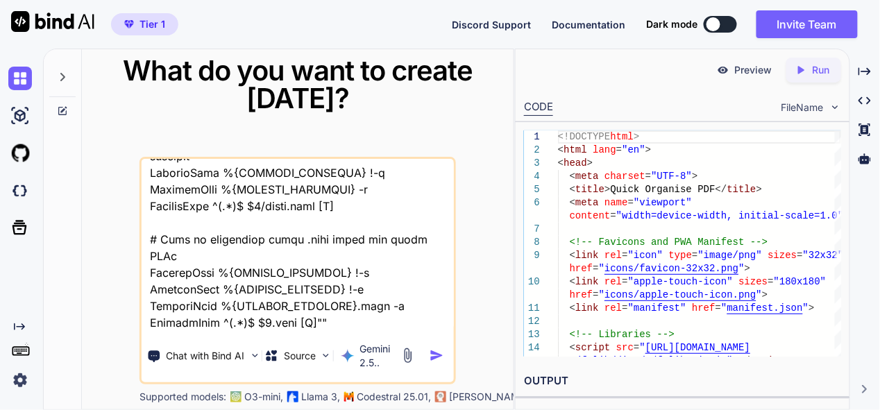
scroll to position [53273, 0]
click at [349, 316] on textarea at bounding box center [298, 245] width 312 height 172
type textarea "this is my tool - "here is js code - ad.js "(function() { // --- CONFIGURATION …"
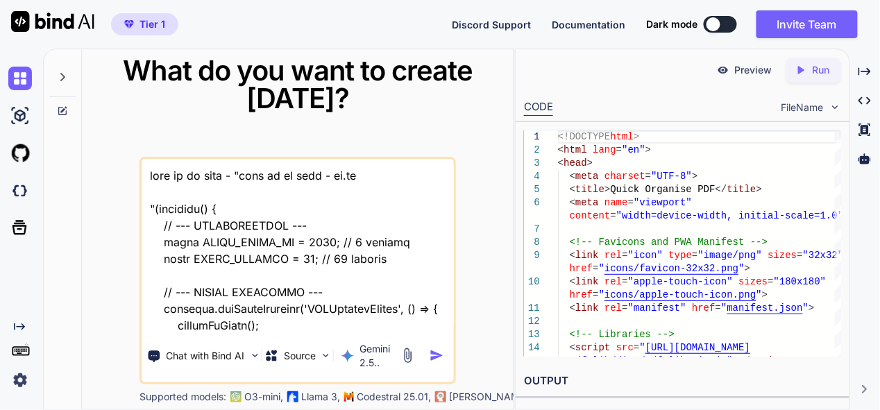
scroll to position [53289, 0]
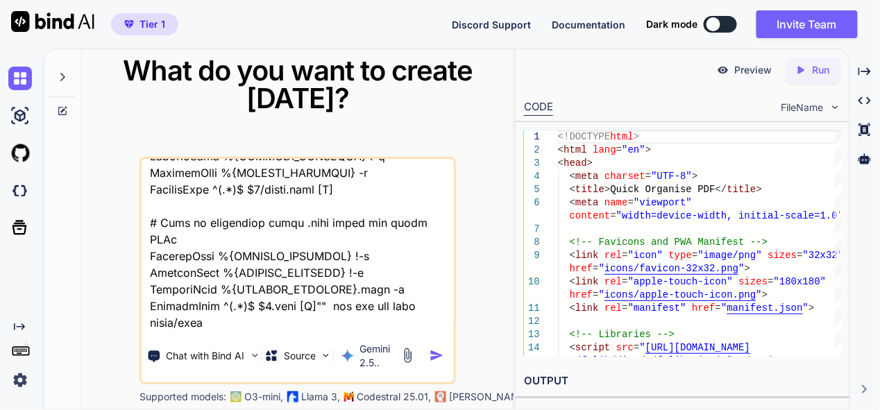
type textarea "this is my tool - "here is js code - ad.js "(function() { // --- CONFIGURATION …"
type textarea "x"
type textarea "this is my tool - "here is js code - ad.js "(function() { // --- CONFIGURATION …"
type textarea "x"
type textarea "this is my tool - "here is js code - ad.js "(function() { // --- CONFIGURATION …"
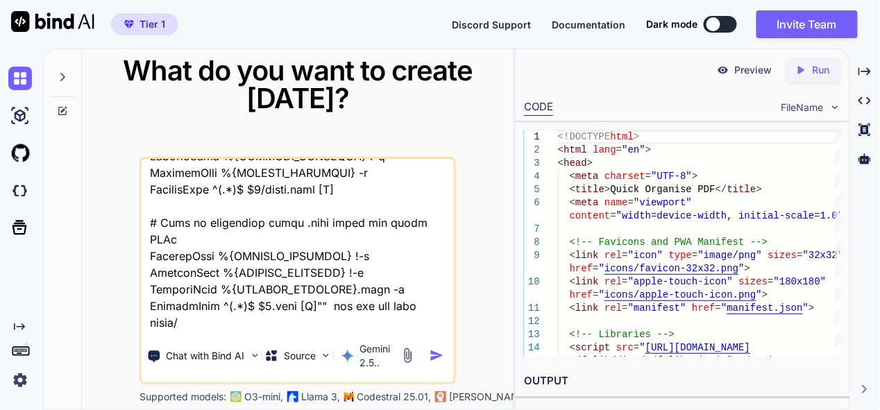
type textarea "x"
paste textarea "organizer"
type textarea "this is my tool - "here is js code - ad.js "(function() { // --- CONFIGURATION …"
type textarea "x"
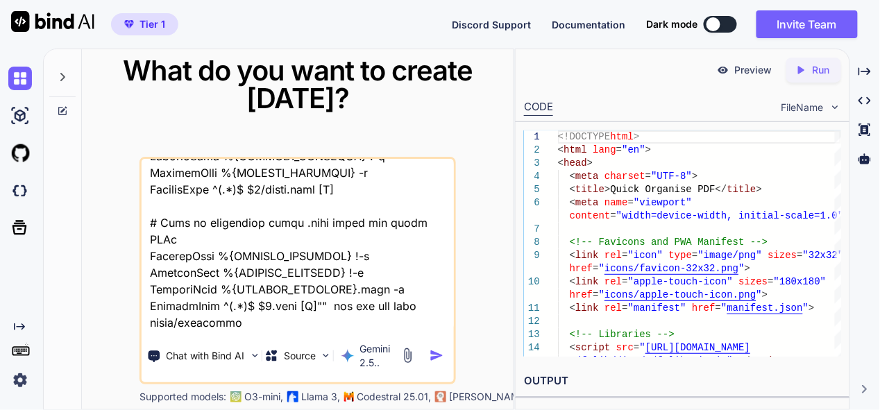
scroll to position [53289, 0]
type textarea "this is my tool - "here is js code - ad.js "(function() { // --- CONFIGURATION …"
type textarea "x"
type textarea "this is my tool - "here is js code - ad.js "(function() { // --- CONFIGURATION …"
type textarea "x"
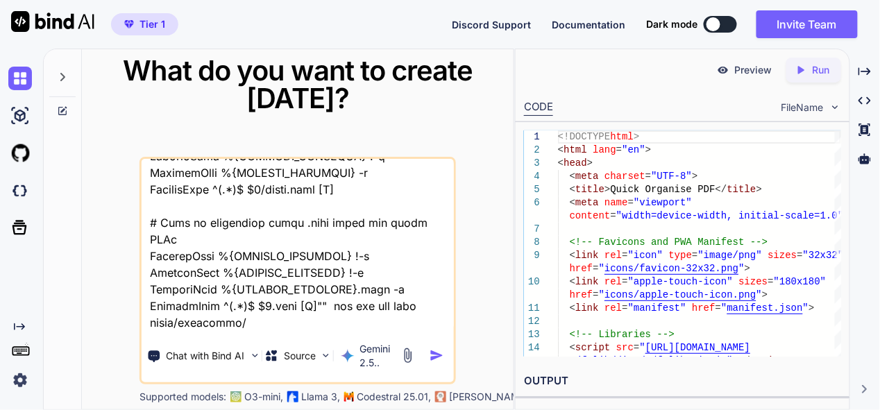
type textarea "this is my tool - "here is js code - ad.js "(function() { // --- CONFIGURATION …"
type textarea "x"
type textarea "this is my tool - "here is js code - ad.js "(function() { // --- CONFIGURATION …"
type textarea "x"
type textarea "this is my tool - "here is js code - ad.js "(function() { // --- CONFIGURATION …"
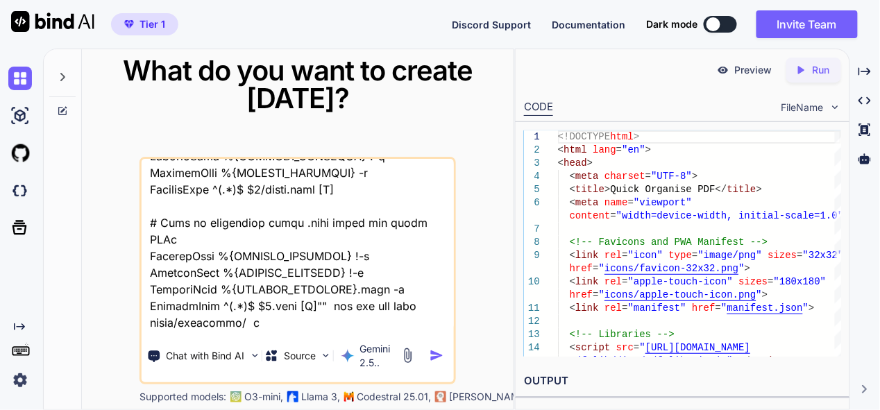
type textarea "x"
type textarea "this is my tool - "here is js code - ad.js "(function() { // --- CONFIGURATION …"
type textarea "x"
type textarea "this is my tool - "here is js code - ad.js "(function() { // --- CONFIGURATION …"
type textarea "x"
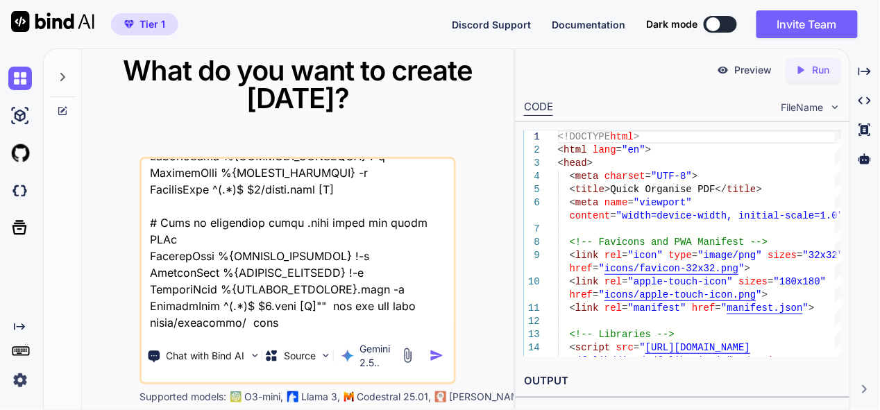
type textarea "this is my tool - "here is js code - ad.js "(function() { // --- CONFIGURATION …"
type textarea "x"
type textarea "this is my tool - "here is js code - ad.js "(function() { // --- CONFIGURATION …"
type textarea "x"
type textarea "this is my tool - "here is js code - ad.js "(function() { // --- CONFIGURATION …"
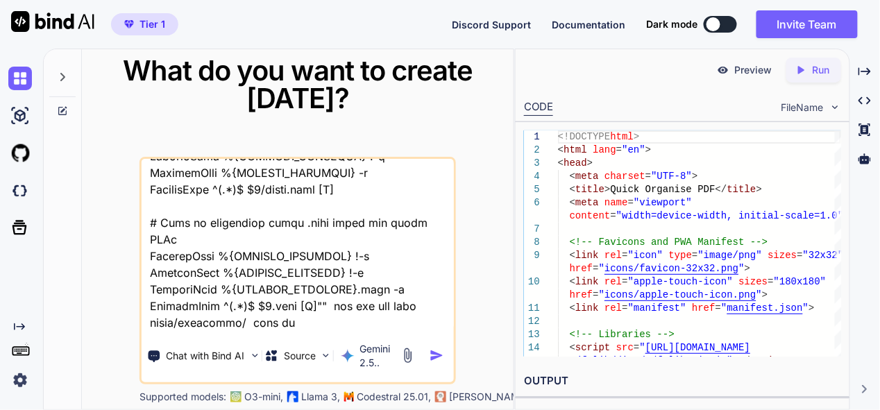
type textarea "x"
type textarea "this is my tool - "here is js code - ad.js "(function() { // --- CONFIGURATION …"
type textarea "x"
type textarea "this is my tool - "here is js code - ad.js "(function() { // --- CONFIGURATION …"
type textarea "x"
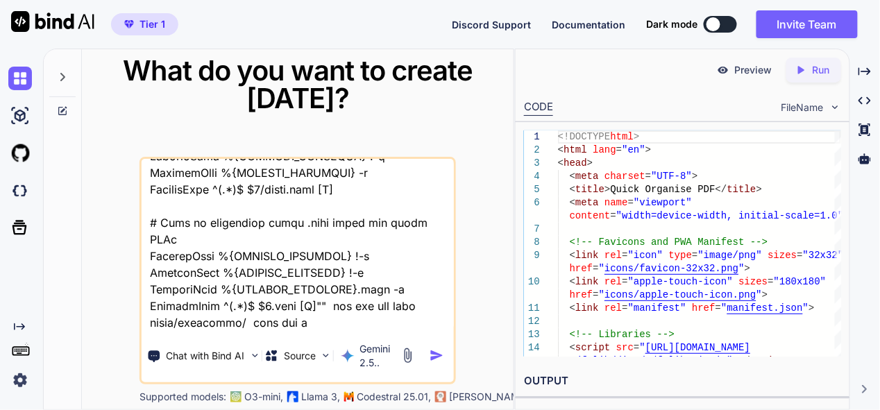
type textarea "this is my tool - "here is js code - ad.js "(function() { // --- CONFIGURATION …"
type textarea "x"
type textarea "this is my tool - "here is js code - ad.js "(function() { // --- CONFIGURATION …"
type textarea "x"
type textarea "this is my tool - "here is js code - ad.js "(function() { // --- CONFIGURATION …"
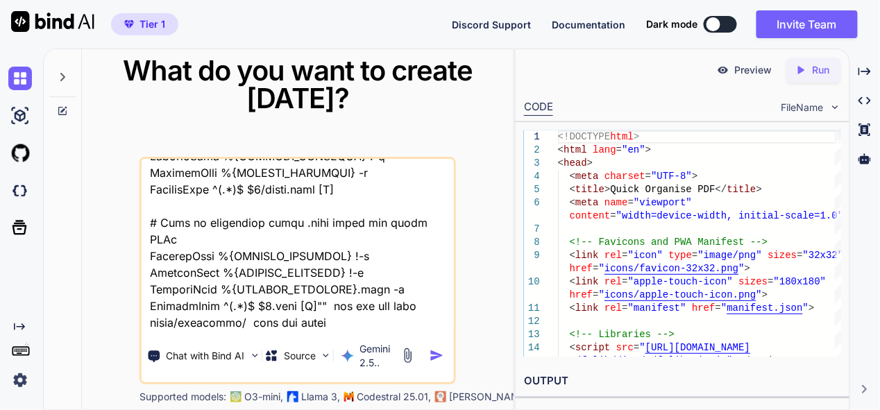
type textarea "x"
type textarea "this is my tool - "here is js code - ad.js "(function() { // --- CONFIGURATION …"
type textarea "x"
type textarea "this is my tool - "here is js code - ad.js "(function() { // --- CONFIGURATION …"
type textarea "x"
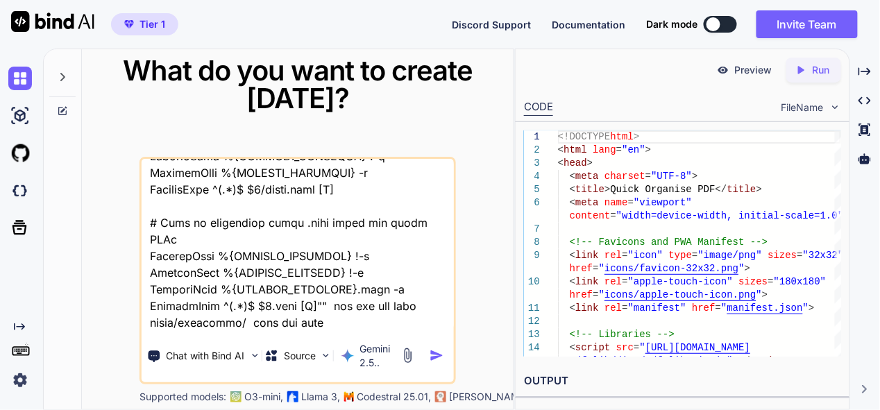
type textarea "this is my tool - "here is js code - ad.js "(function() { // --- CONFIGURATION …"
type textarea "x"
type textarea "this is my tool - "here is js code - ad.js "(function() { // --- CONFIGURATION …"
type textarea "x"
type textarea "this is my tool - "here is js code - ad.js "(function() { // --- CONFIGURATION …"
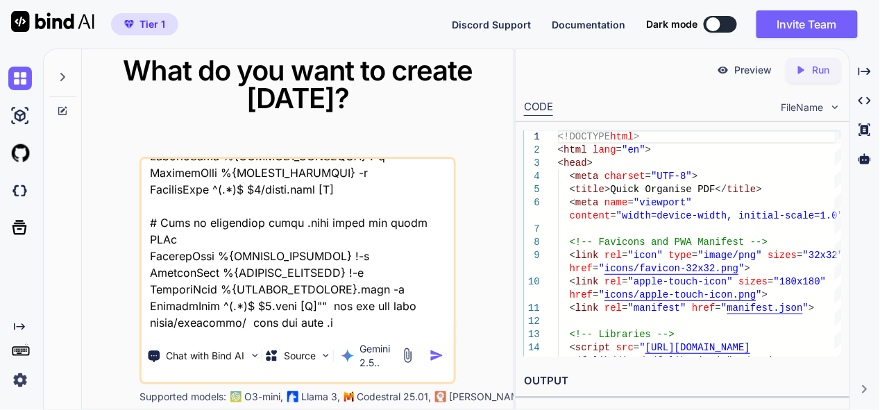
type textarea "x"
type textarea "this is my tool - "here is js code - ad.js "(function() { // --- CONFIGURATION …"
type textarea "x"
type textarea "this is my tool - "here is js code - ad.js "(function() { // --- CONFIGURATION …"
type textarea "x"
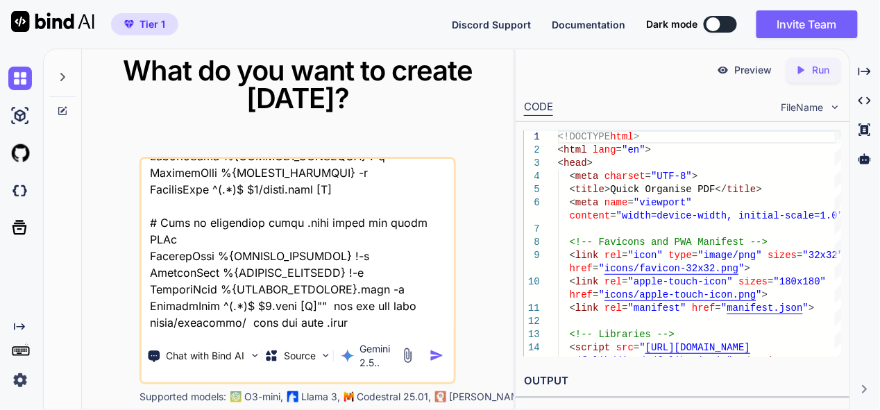
type textarea "this is my tool - "here is js code - ad.js "(function() { // --- CONFIGURATION …"
type textarea "x"
type textarea "this is my tool - "here is js code - ad.js "(function() { // --- CONFIGURATION …"
type textarea "x"
type textarea "this is my tool - "here is js code - ad.js "(function() { // --- CONFIGURATION …"
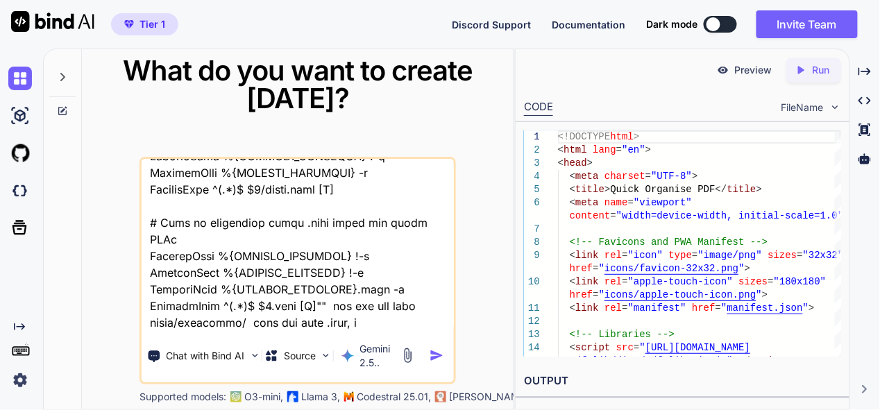
type textarea "x"
type textarea "this is my tool - "here is js code - ad.js "(function() { // --- CONFIGURATION …"
type textarea "x"
type textarea "this is my tool - "here is js code - ad.js "(function() { // --- CONFIGURATION …"
type textarea "x"
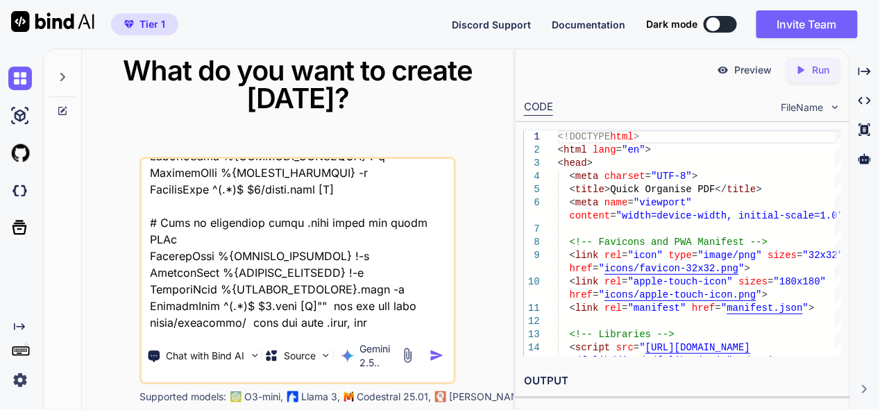
type textarea "this is my tool - "here is js code - ad.js "(function() { // --- CONFIGURATION …"
type textarea "x"
type textarea "this is my tool - "here is js code - ad.js "(function() { // --- CONFIGURATION …"
type textarea "x"
type textarea "this is my tool - "here is js code - ad.js "(function() { // --- CONFIGURATION …"
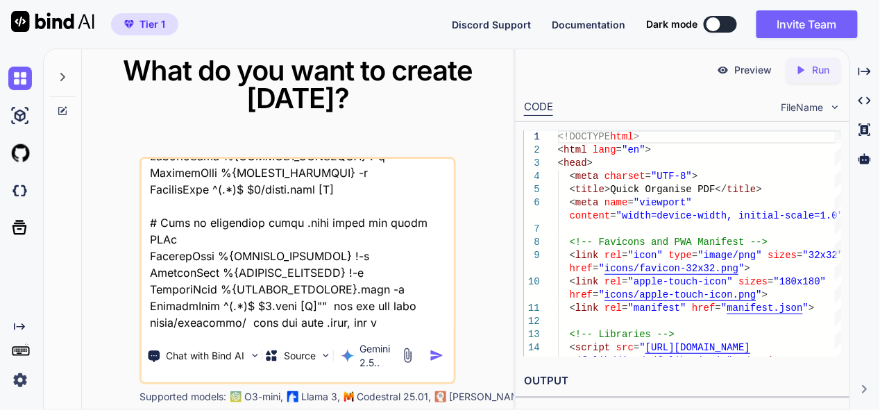
type textarea "x"
type textarea "this is my tool - "here is js code - ad.js "(function() { // --- CONFIGURATION …"
type textarea "x"
type textarea "this is my tool - "here is js code - ad.js "(function() { // --- CONFIGURATION …"
type textarea "x"
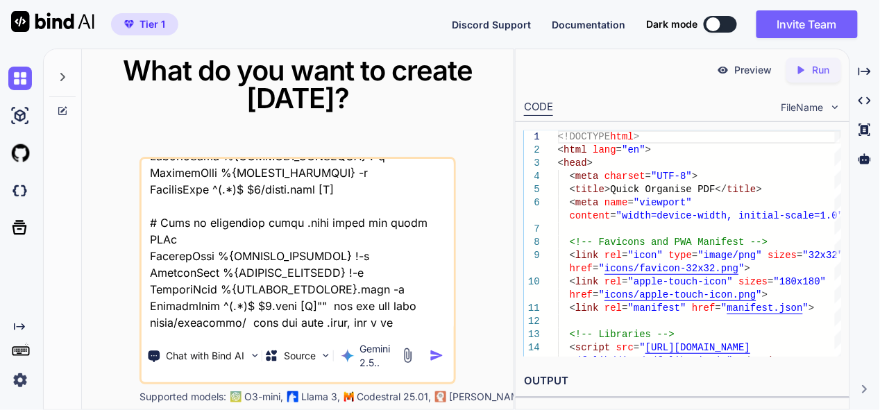
type textarea "this is my tool - "here is js code - ad.js "(function() { // --- CONFIGURATION …"
type textarea "x"
type textarea "this is my tool - "here is js code - ad.js "(function() { // --- CONFIGURATION …"
type textarea "x"
type textarea "this is my tool - "here is js code - ad.js "(function() { // --- CONFIGURATION …"
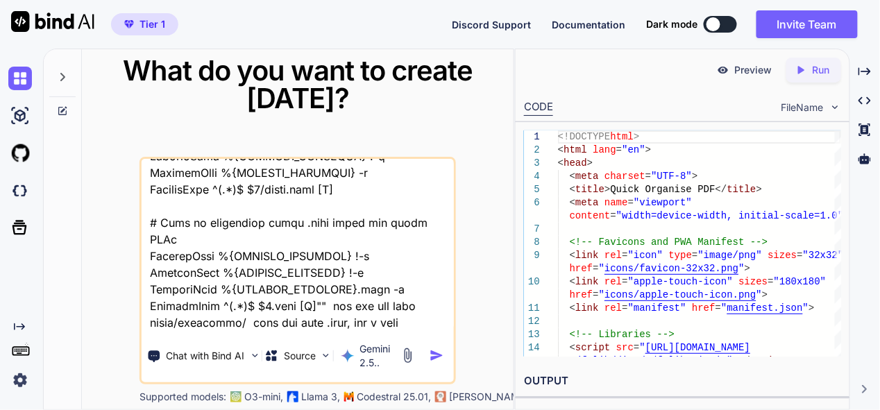
type textarea "x"
type textarea "this is my tool - "here is js code - ad.js "(function() { // --- CONFIGURATION …"
type textarea "x"
type textarea "this is my tool - "here is js code - ad.js "(function() { // --- CONFIGURATION …"
type textarea "x"
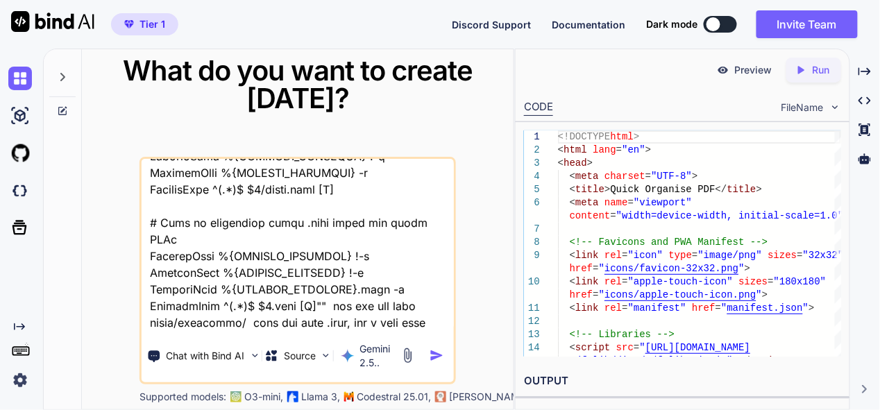
type textarea "this is my tool - "here is js code - ad.js "(function() { // --- CONFIGURATION …"
type textarea "x"
type textarea "this is my tool - "here is js code - ad.js "(function() { // --- CONFIGURATION …"
type textarea "x"
type textarea "this is my tool - "here is js code - ad.js "(function() { // --- CONFIGURATION …"
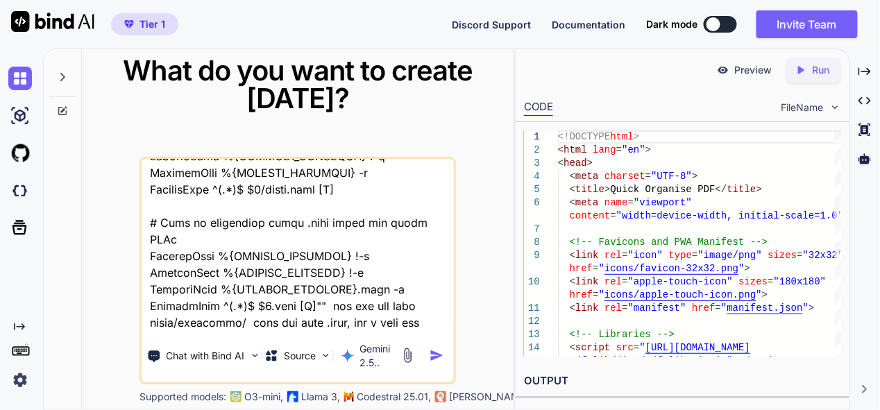
type textarea "x"
type textarea "this is my tool - "here is js code - ad.js "(function() { // --- CONFIGURATION …"
type textarea "x"
type textarea "this is my tool - "here is js code - ad.js "(function() { // --- CONFIGURATION …"
type textarea "x"
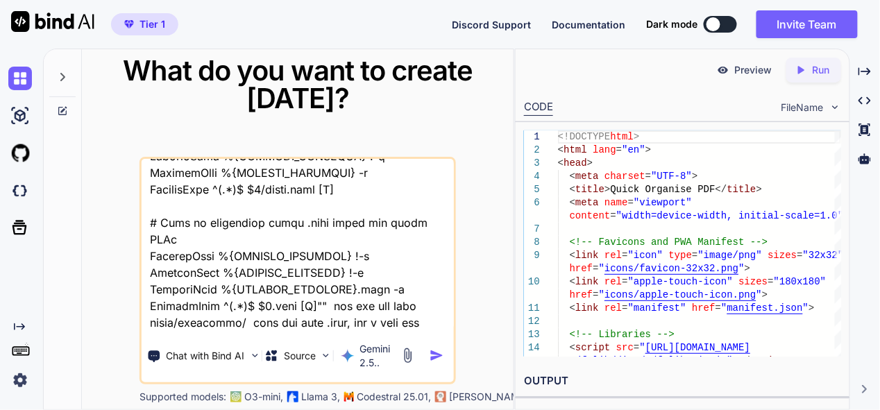
type textarea "this is my tool - "here is js code - ad.js "(function() { // --- CONFIGURATION …"
type textarea "x"
type textarea "this is my tool - "here is js code - ad.js "(function() { // --- CONFIGURATION …"
type textarea "x"
type textarea "this is my tool - "here is js code - ad.js "(function() { // --- CONFIGURATION …"
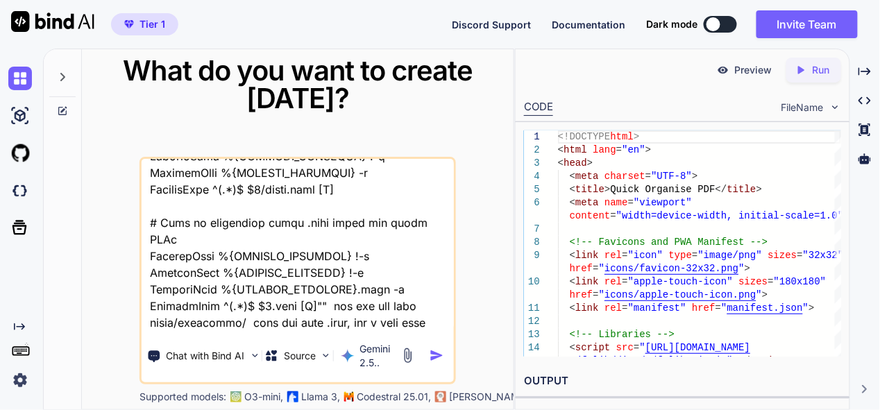
type textarea "x"
type textarea "this is my tool - "here is js code - ad.js "(function() { // --- CONFIGURATION …"
type textarea "x"
type textarea "this is my tool - "here is js code - ad.js "(function() { // --- CONFIGURATION …"
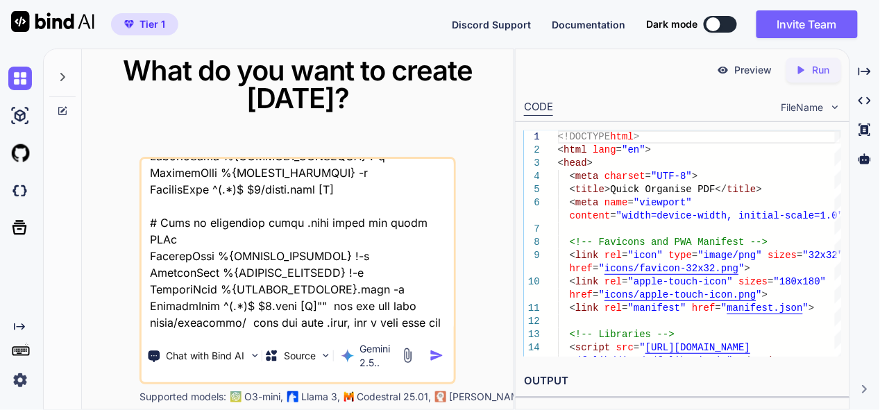
type textarea "x"
type textarea "this is my tool - "here is js code - ad.js "(function() { // --- CONFIGURATION …"
type textarea "x"
type textarea "this is my tool - "here is js code - ad.js "(function() { // --- CONFIGURATION …"
type textarea "x"
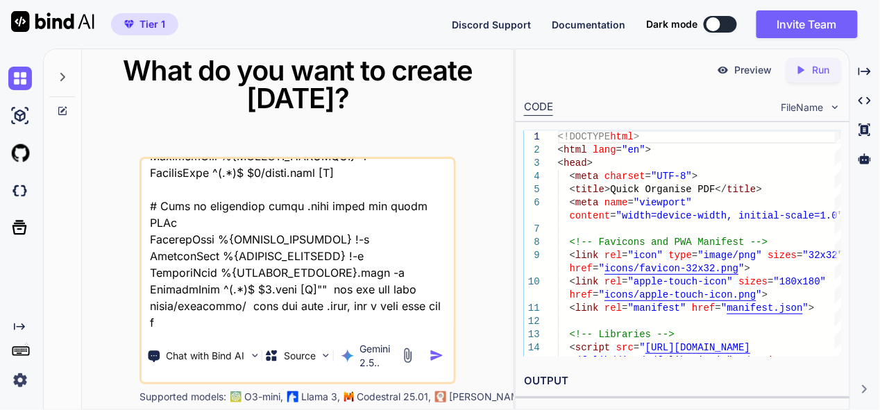
type textarea "this is my tool - "here is js code - ad.js "(function() { // --- CONFIGURATION …"
type textarea "x"
type textarea "this is my tool - "here is js code - ad.js "(function() { // --- CONFIGURATION …"
type textarea "x"
type textarea "this is my tool - "here is js code - ad.js "(function() { // --- CONFIGURATION …"
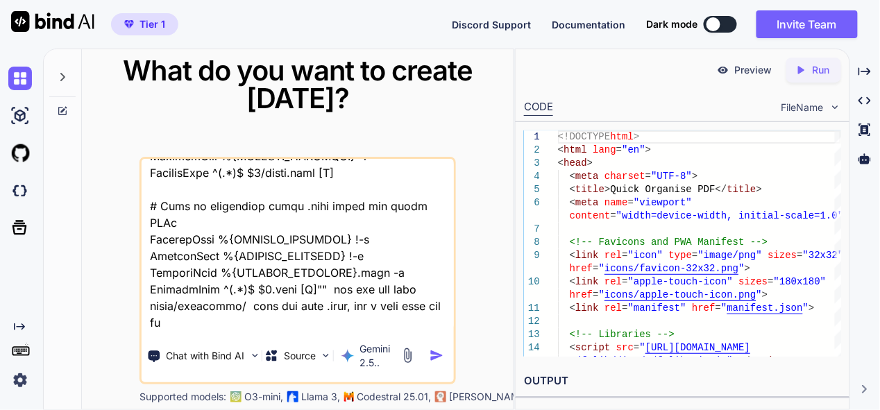
type textarea "x"
type textarea "this is my tool - "here is js code - ad.js "(function() { // --- CONFIGURATION …"
type textarea "x"
type textarea "this is my tool - "here is js code - ad.js "(function() { // --- CONFIGURATION …"
type textarea "x"
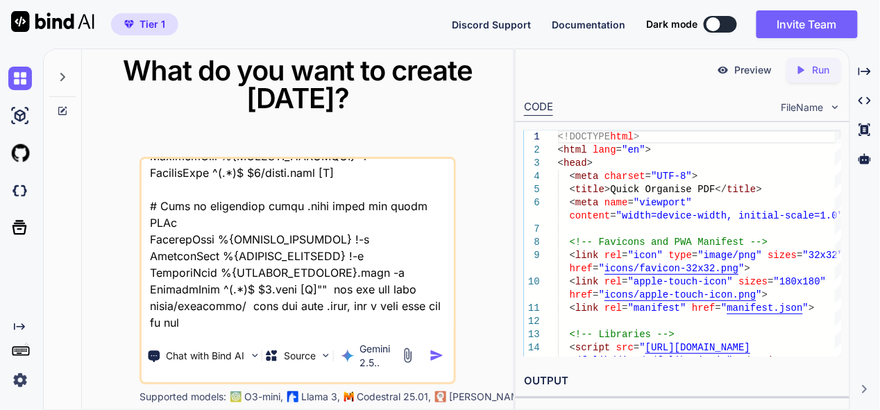
type textarea "this is my tool - "here is js code - ad.js "(function() { // --- CONFIGURATION …"
type textarea "x"
type textarea "this is my tool - "here is js code - ad.js "(function() { // --- CONFIGURATION …"
type textarea "x"
type textarea "this is my tool - "here is js code - ad.js "(function() { // --- CONFIGURATION …"
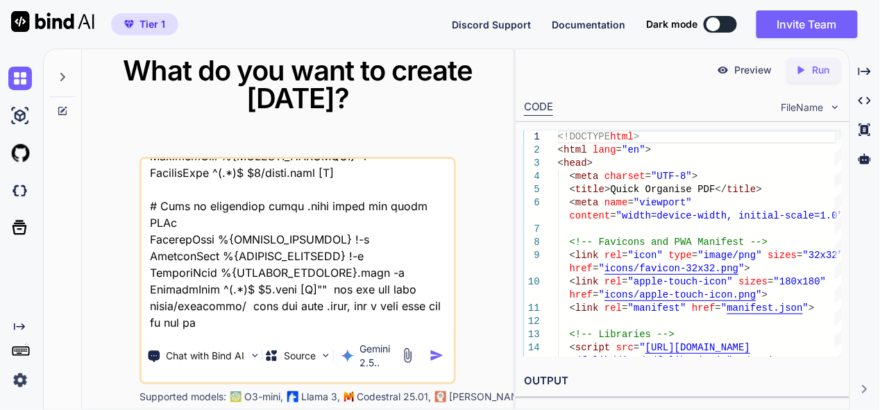
type textarea "x"
type textarea "this is my tool - "here is js code - ad.js "(function() { // --- CONFIGURATION …"
type textarea "x"
type textarea "this is my tool - "here is js code - ad.js "(function() { // --- CONFIGURATION …"
type textarea "x"
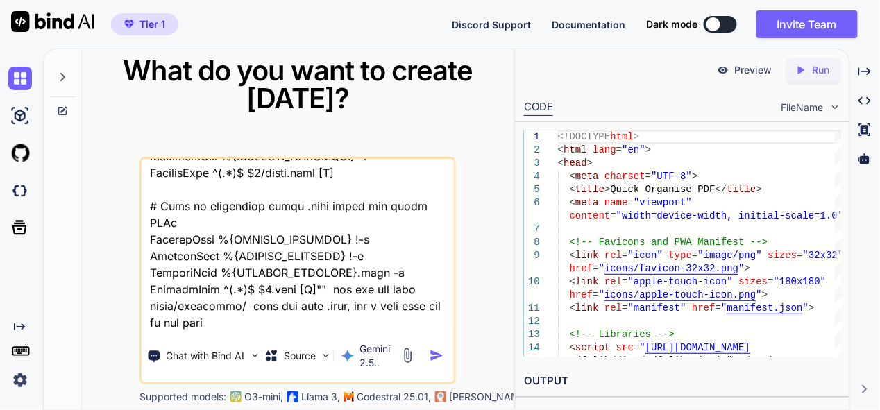
type textarea "this is my tool - "here is js code - ad.js "(function() { // --- CONFIGURATION …"
type textarea "x"
type textarea "this is my tool - "here is js code - ad.js "(function() { // --- CONFIGURATION …"
type textarea "x"
type textarea "this is my tool - "here is js code - ad.js "(function() { // --- CONFIGURATION …"
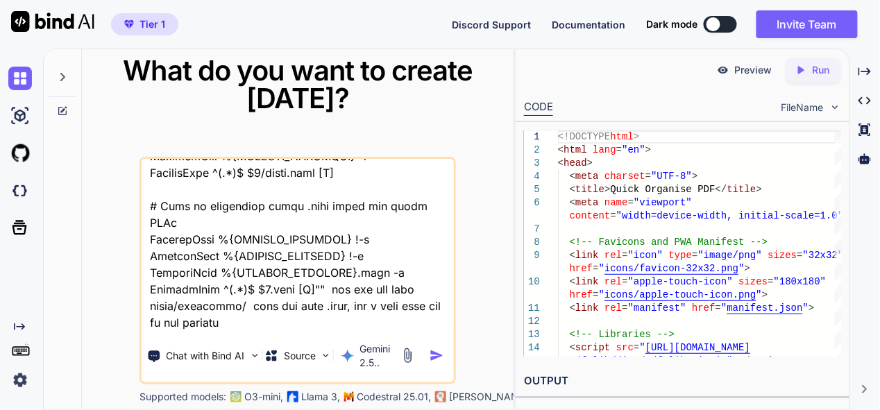
type textarea "x"
type textarea "this is my tool - "here is js code - ad.js "(function() { // --- CONFIGURATION …"
type textarea "x"
type textarea "this is my tool - "here is js code - ad.js "(function() { // --- CONFIGURATION …"
type textarea "x"
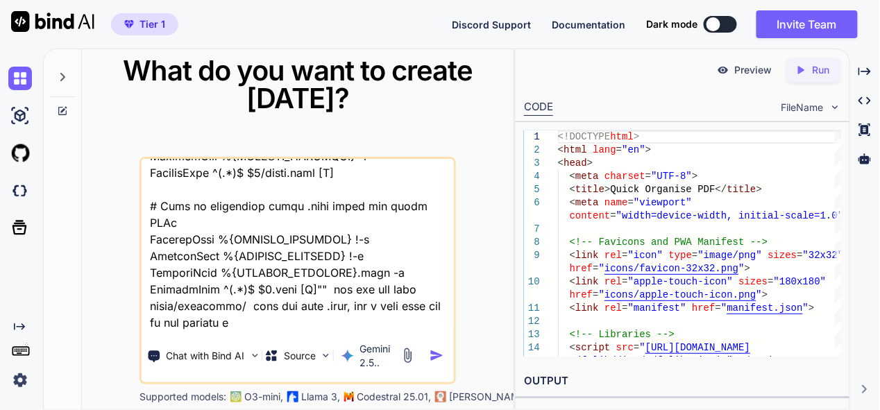
type textarea "this is my tool - "here is js code - ad.js "(function() { // --- CONFIGURATION …"
type textarea "x"
type textarea "this is my tool - "here is js code - ad.js "(function() { // --- CONFIGURATION …"
type textarea "x"
type textarea "this is my tool - "here is js code - ad.js "(function() { // --- CONFIGURATION …"
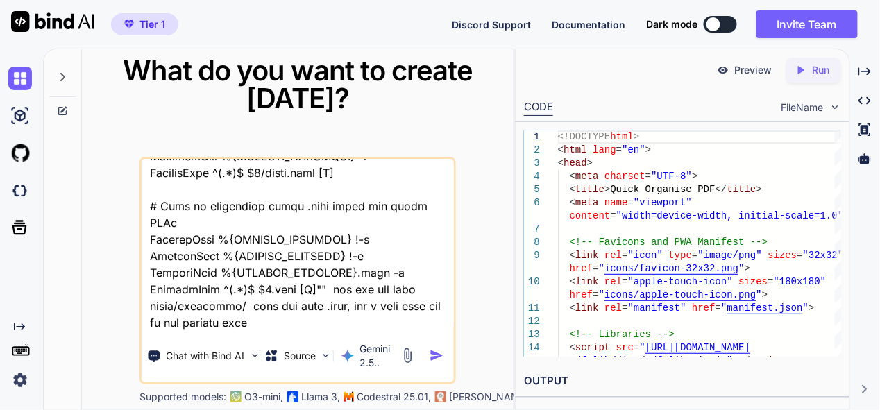
type textarea "x"
type textarea "this is my tool - "here is js code - ad.js "(function() { // --- CONFIGURATION …"
type textarea "x"
type textarea "this is my tool - "here is js code - ad.js "(function() { // --- CONFIGURATION …"
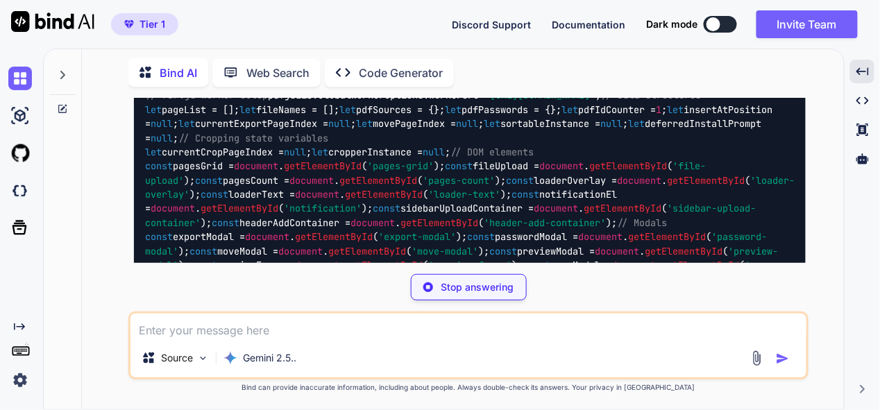
scroll to position [15165, 0]
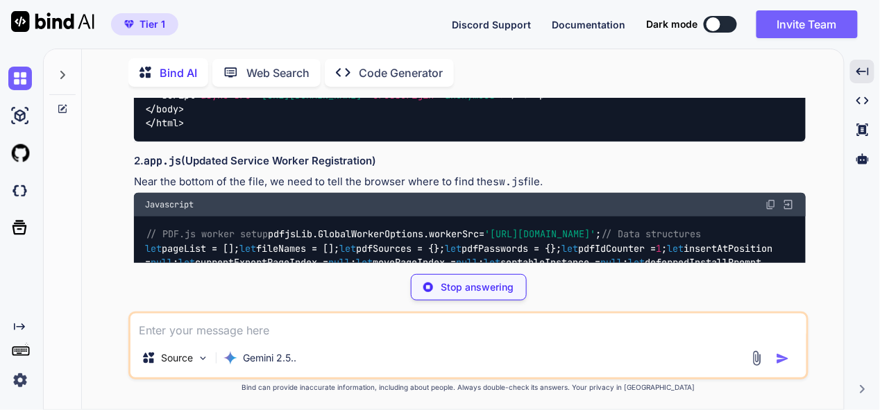
type textarea "x"
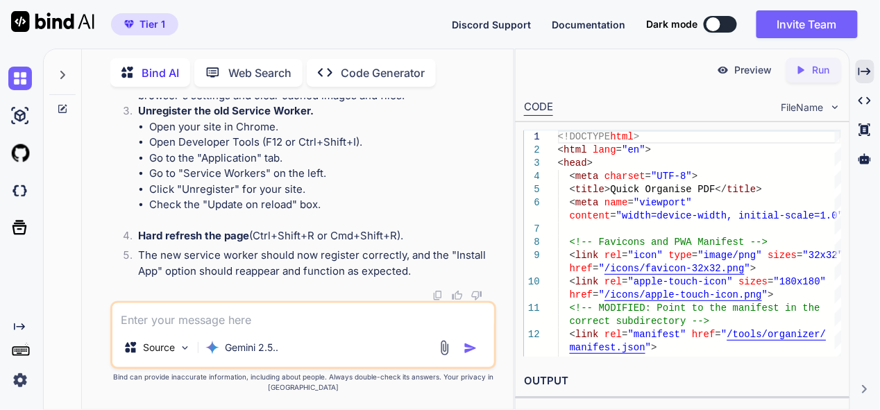
scroll to position [47860, 0]
click at [203, 321] on textarea at bounding box center [302, 315] width 381 height 25
type textarea "i"
type textarea "x"
type textarea "if"
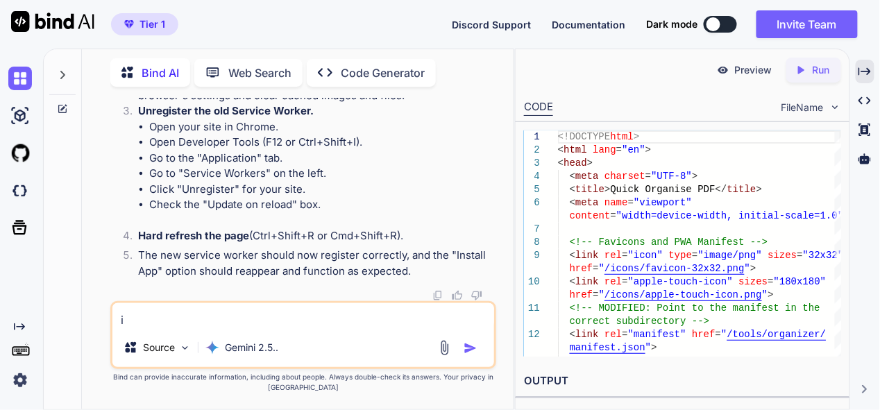
type textarea "x"
type textarea "if"
type textarea "x"
type textarea "if i"
type textarea "x"
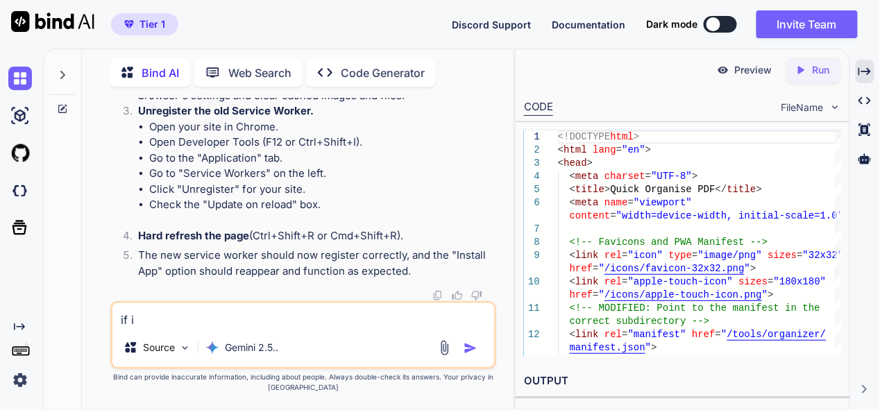
type textarea "if i"
type textarea "x"
type textarea "if i c"
type textarea "x"
type textarea "if i ch"
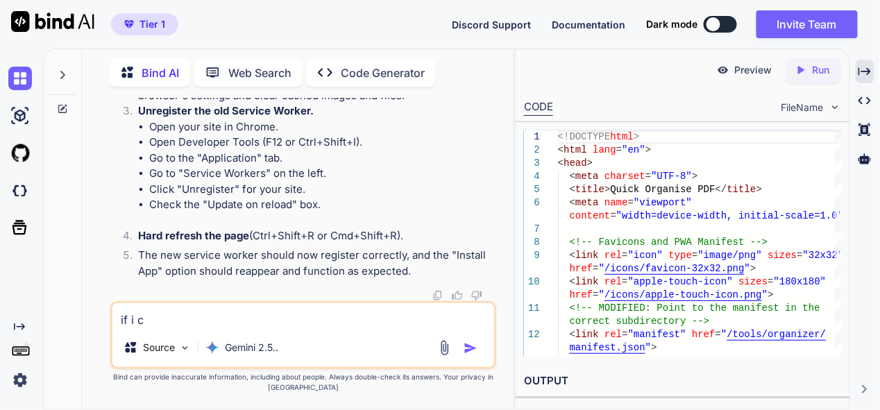
type textarea "x"
type textarea "if i cha"
type textarea "x"
type textarea "if i chan"
type textarea "x"
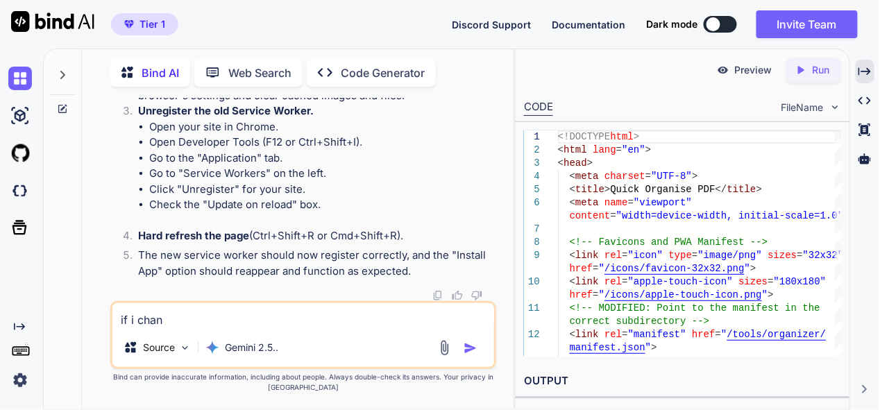
type textarea "if i chang"
type textarea "x"
type textarea "if i change"
type textarea "x"
type textarea "if i change"
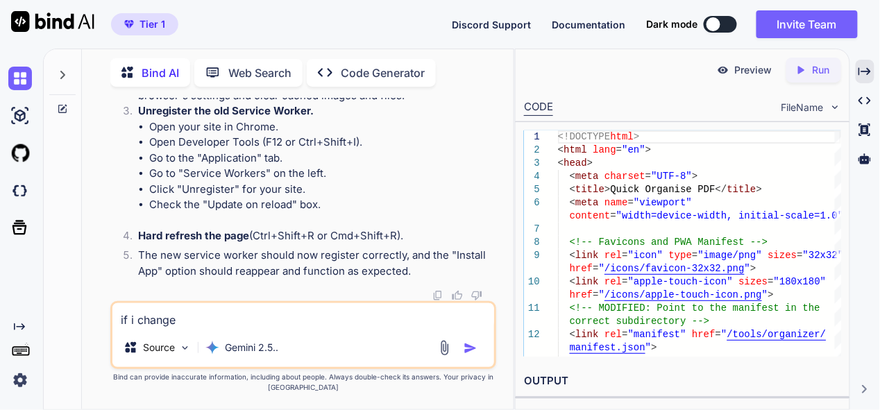
type textarea "x"
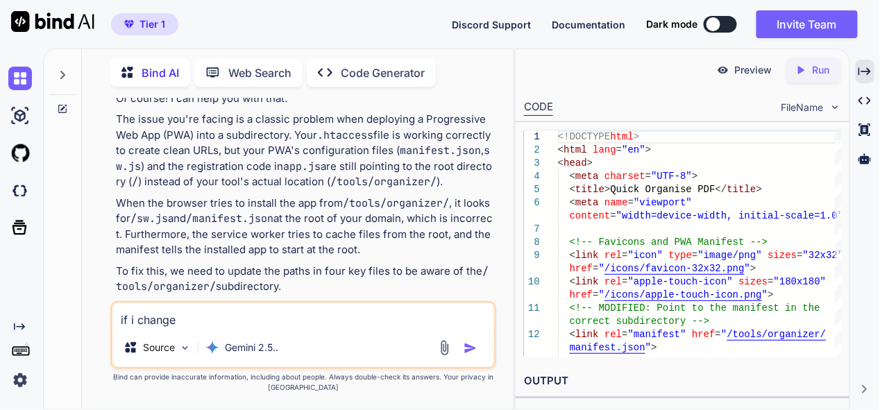
scroll to position [18640, 0]
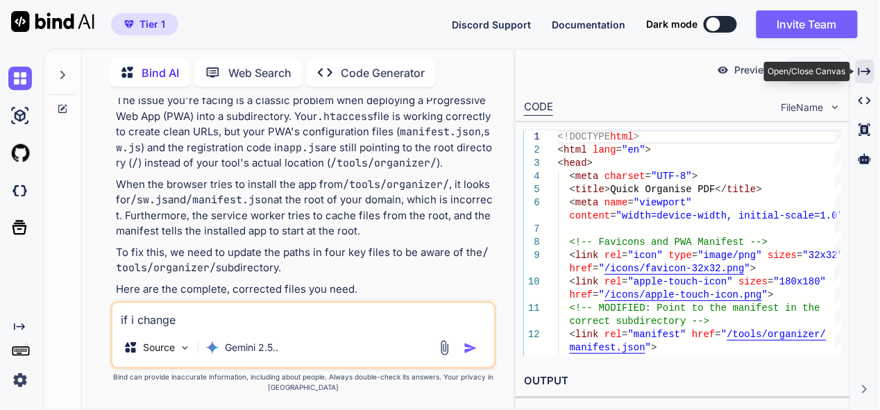
click at [869, 76] on icon "Created with Pixso." at bounding box center [865, 71] width 12 height 12
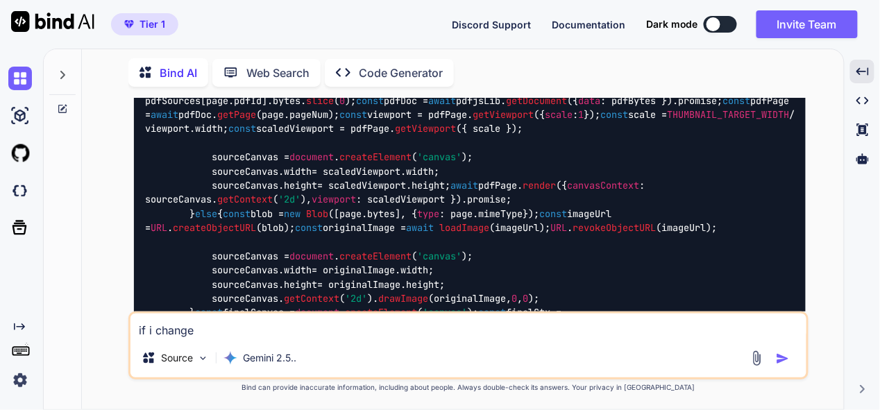
scroll to position [10518, 0]
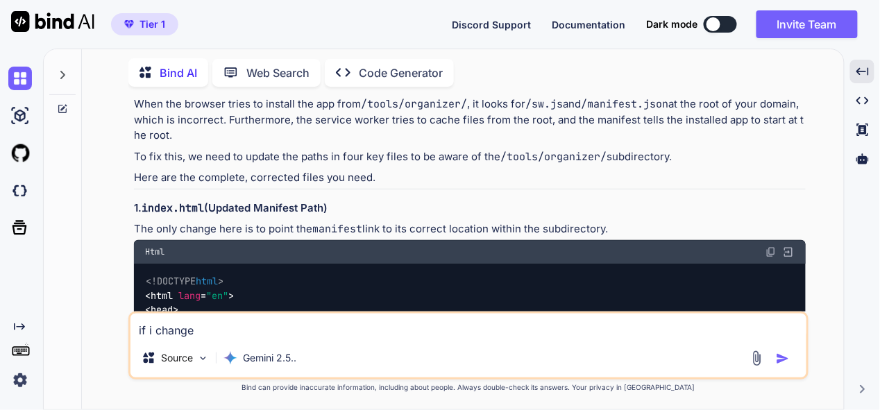
click at [772, 247] on img at bounding box center [771, 252] width 11 height 11
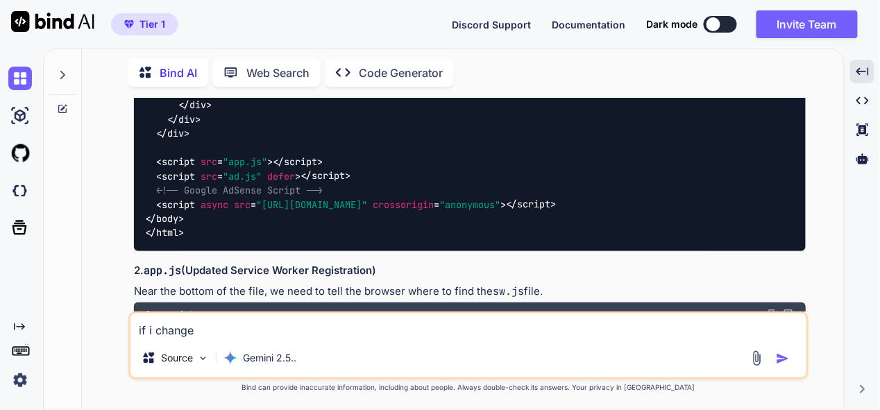
scroll to position [15101, 0]
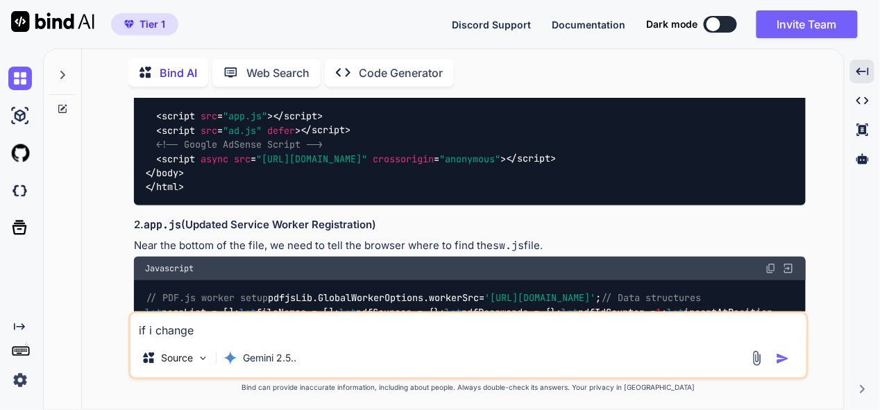
click at [773, 274] on img at bounding box center [771, 268] width 11 height 11
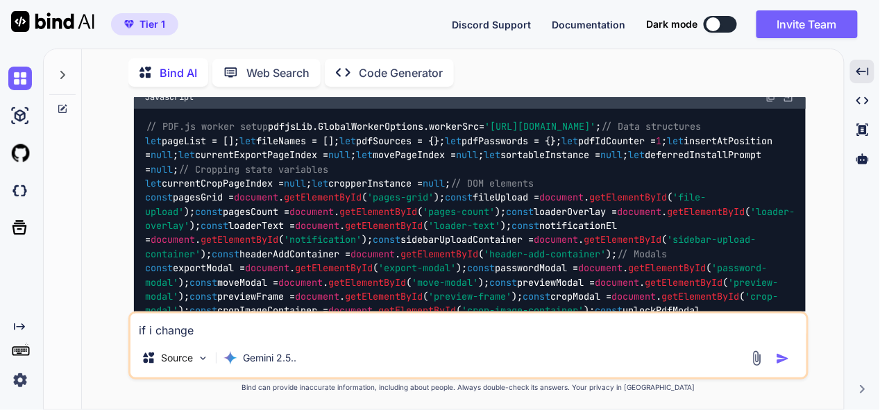
scroll to position [15310, 0]
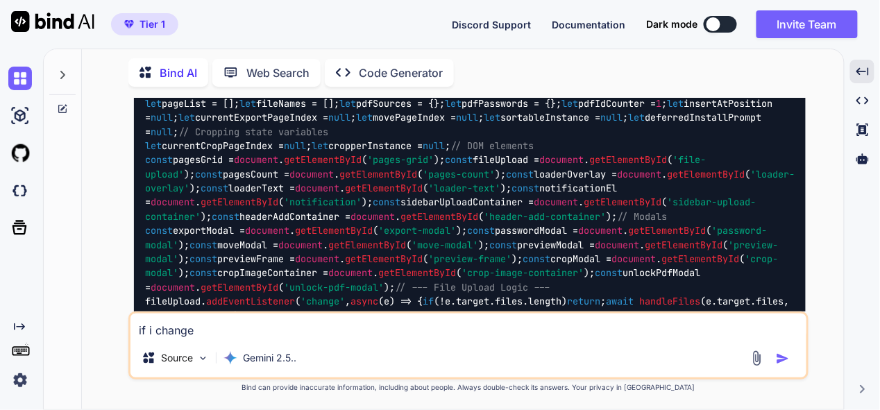
drag, startPoint x: 224, startPoint y: 328, endPoint x: 83, endPoint y: 312, distance: 141.9
click at [83, 312] on div "Bind AI Web Search Created with Pixso. Code Generator You Bind AI Of course! I …" at bounding box center [463, 231] width 762 height 357
type textarea "only tell me what changes only"
click at [790, 358] on img "button" at bounding box center [783, 359] width 14 height 14
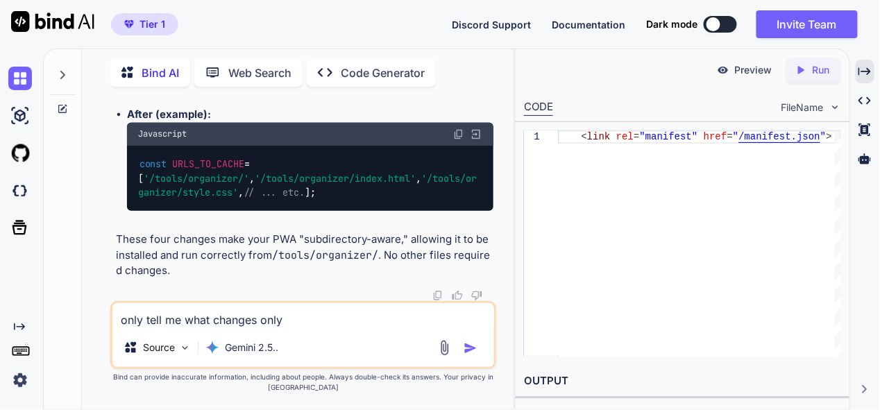
scroll to position [49628, 0]
